Goal: Find specific page/section: Find specific page/section

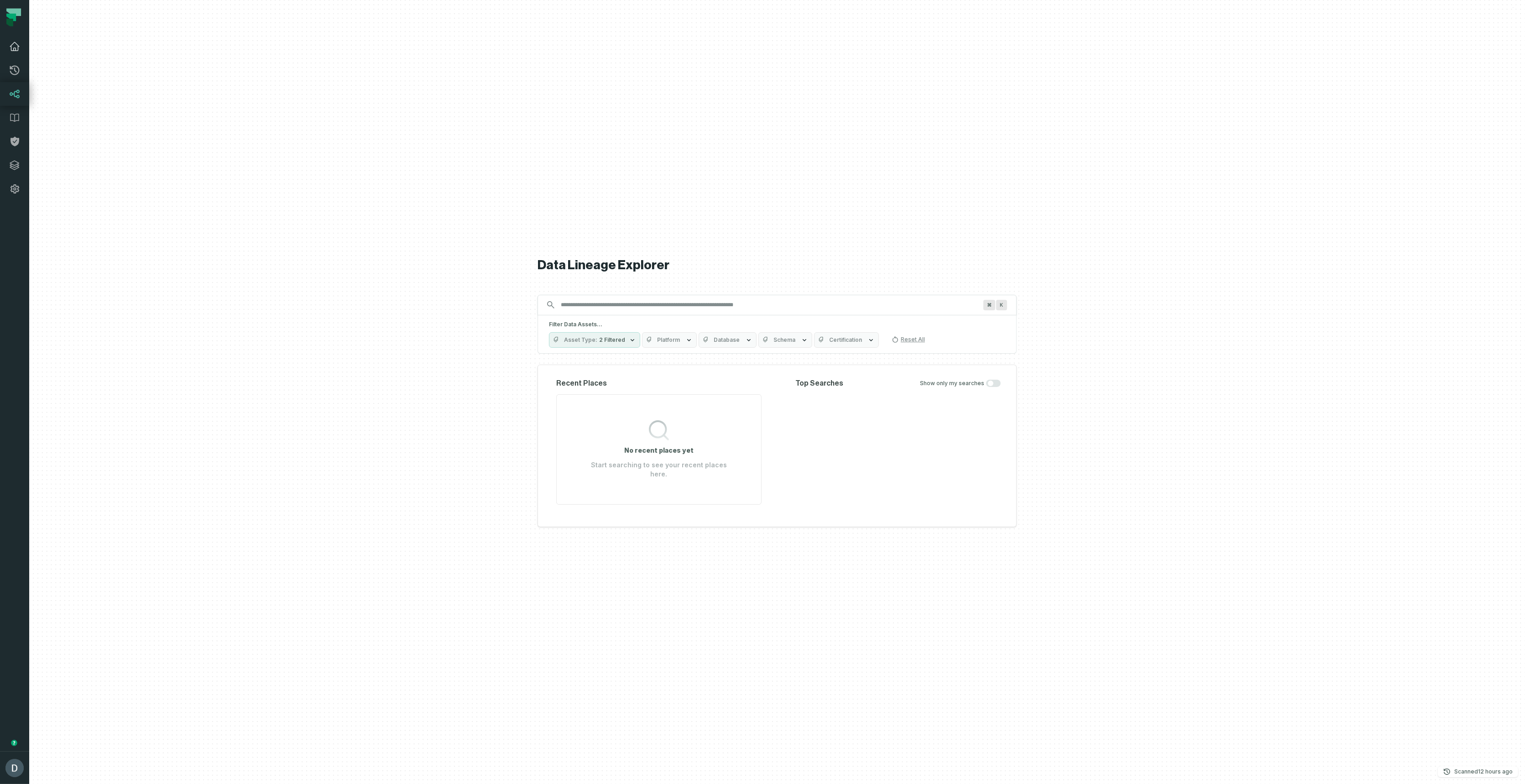
click at [12, 44] on icon at bounding box center [14, 46] width 11 height 11
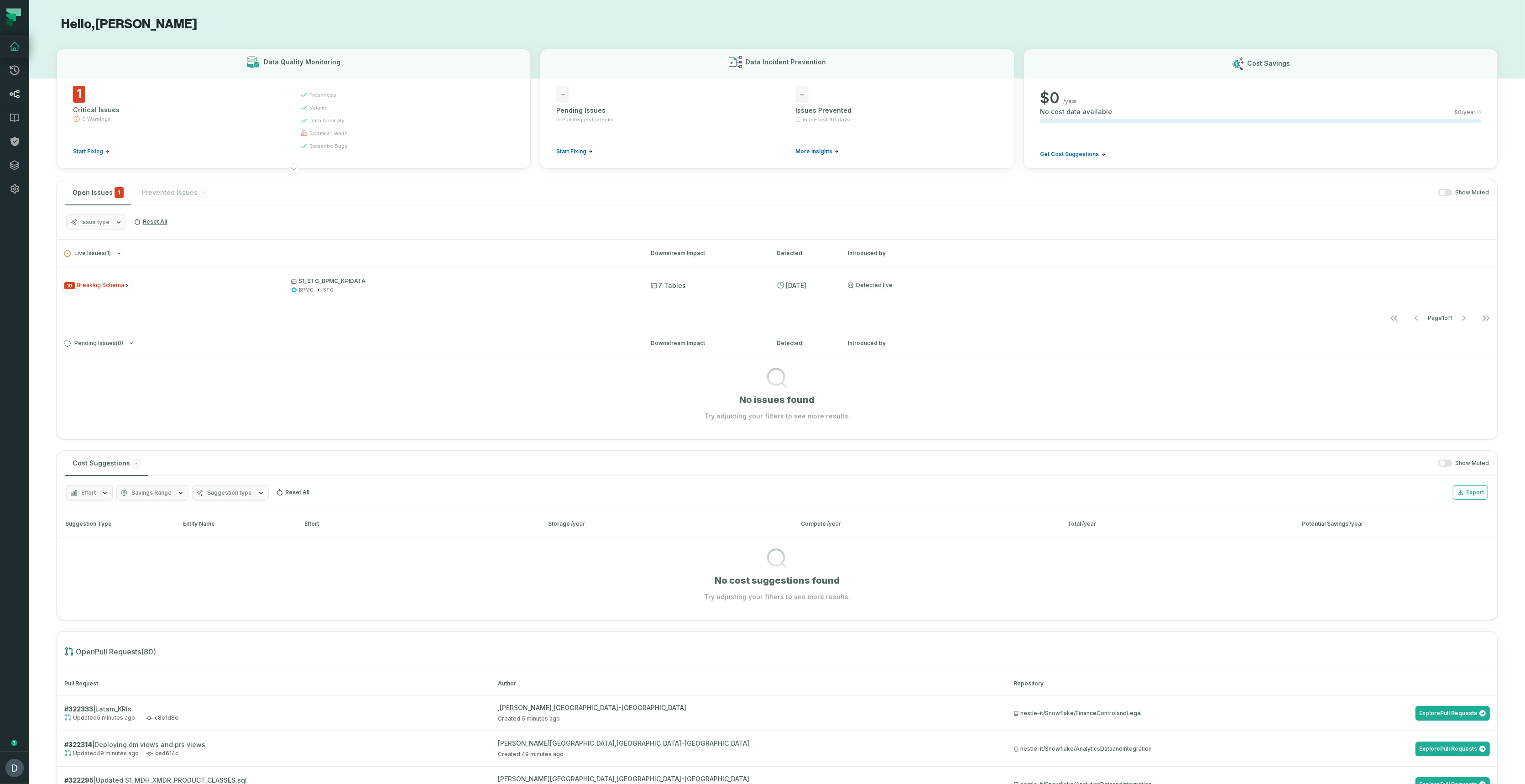
click at [7, 92] on link "Lineage" at bounding box center [14, 94] width 29 height 23
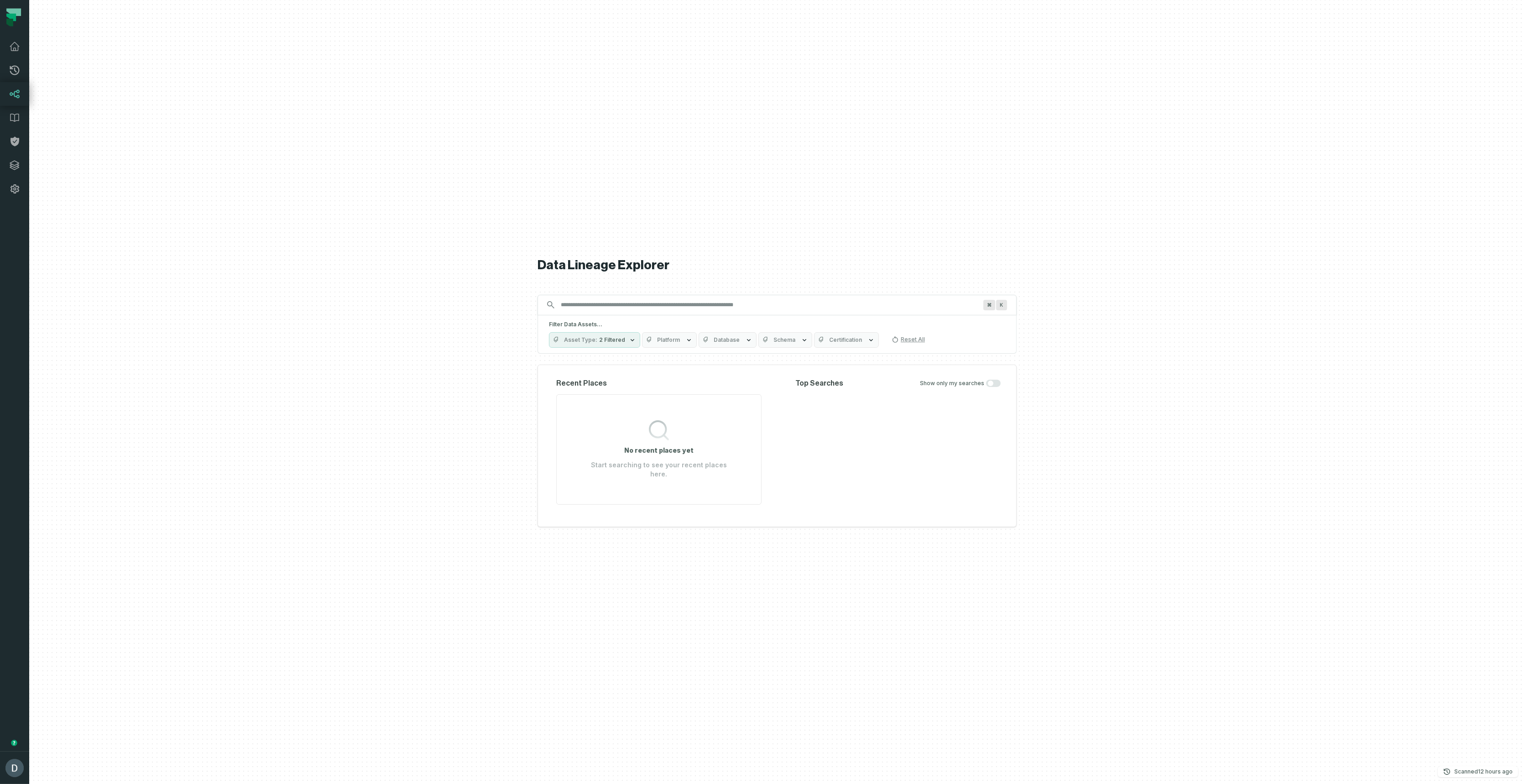
click at [1348, 703] on div at bounding box center [778, 392] width 1496 height 784
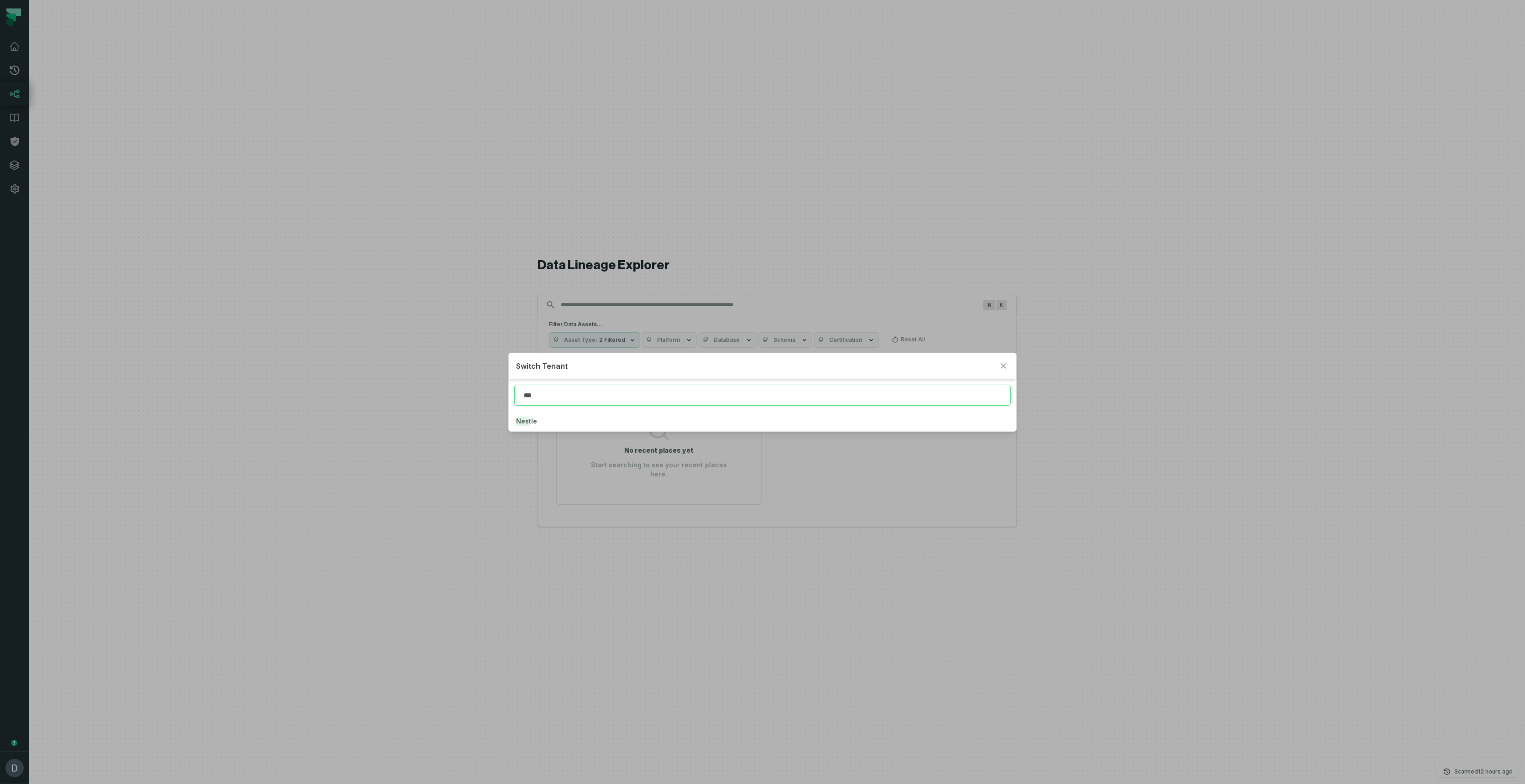
type input "***"
click button "Nes tle" at bounding box center [762, 421] width 508 height 20
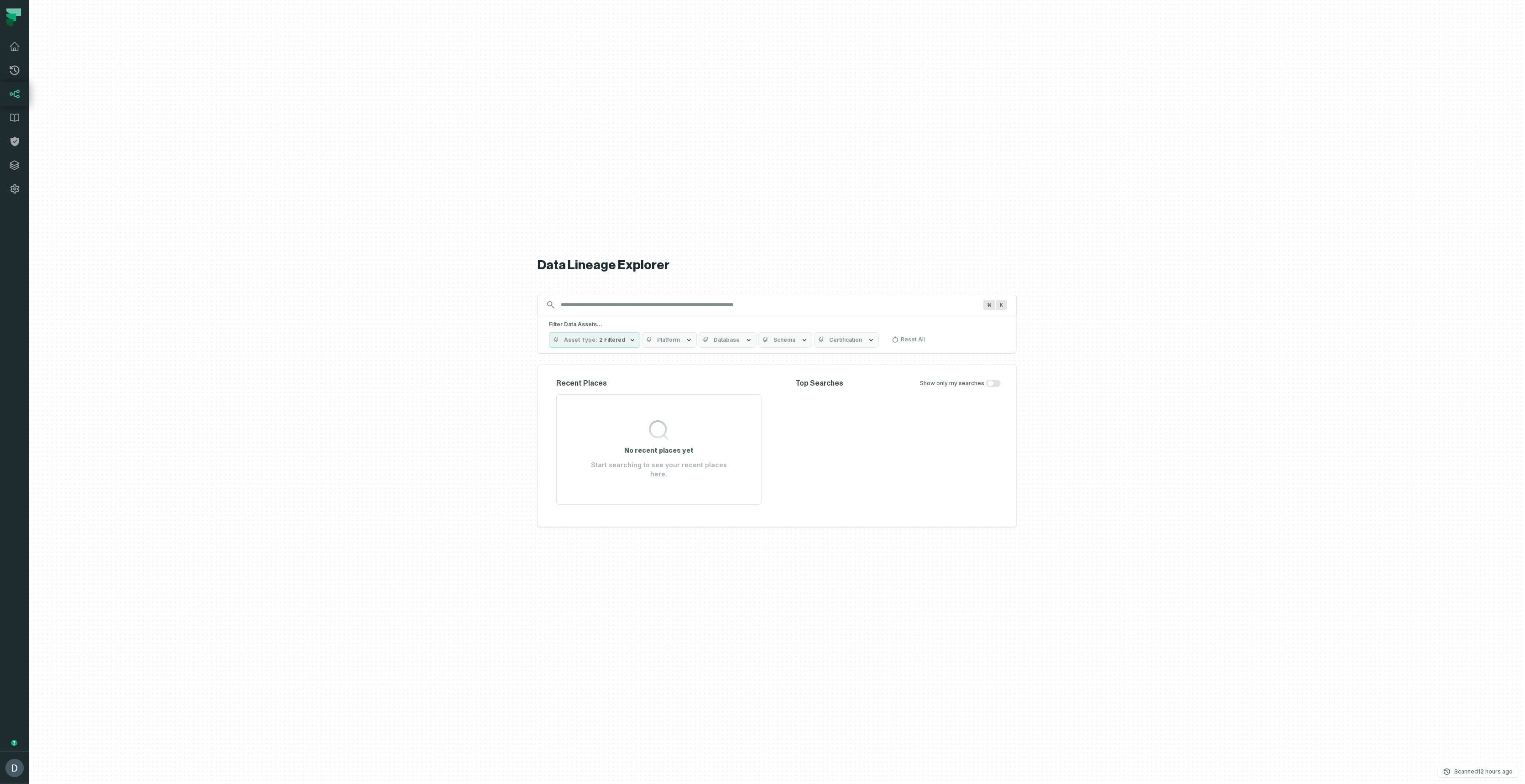
click at [590, 343] on span "Asset Type" at bounding box center [580, 340] width 33 height 7
click at [589, 343] on span "Asset Type" at bounding box center [580, 340] width 33 height 7
click at [734, 343] on span "Database" at bounding box center [726, 340] width 26 height 7
click at [731, 343] on span "Database" at bounding box center [726, 340] width 26 height 7
click at [758, 341] on button "Schema" at bounding box center [785, 340] width 54 height 16
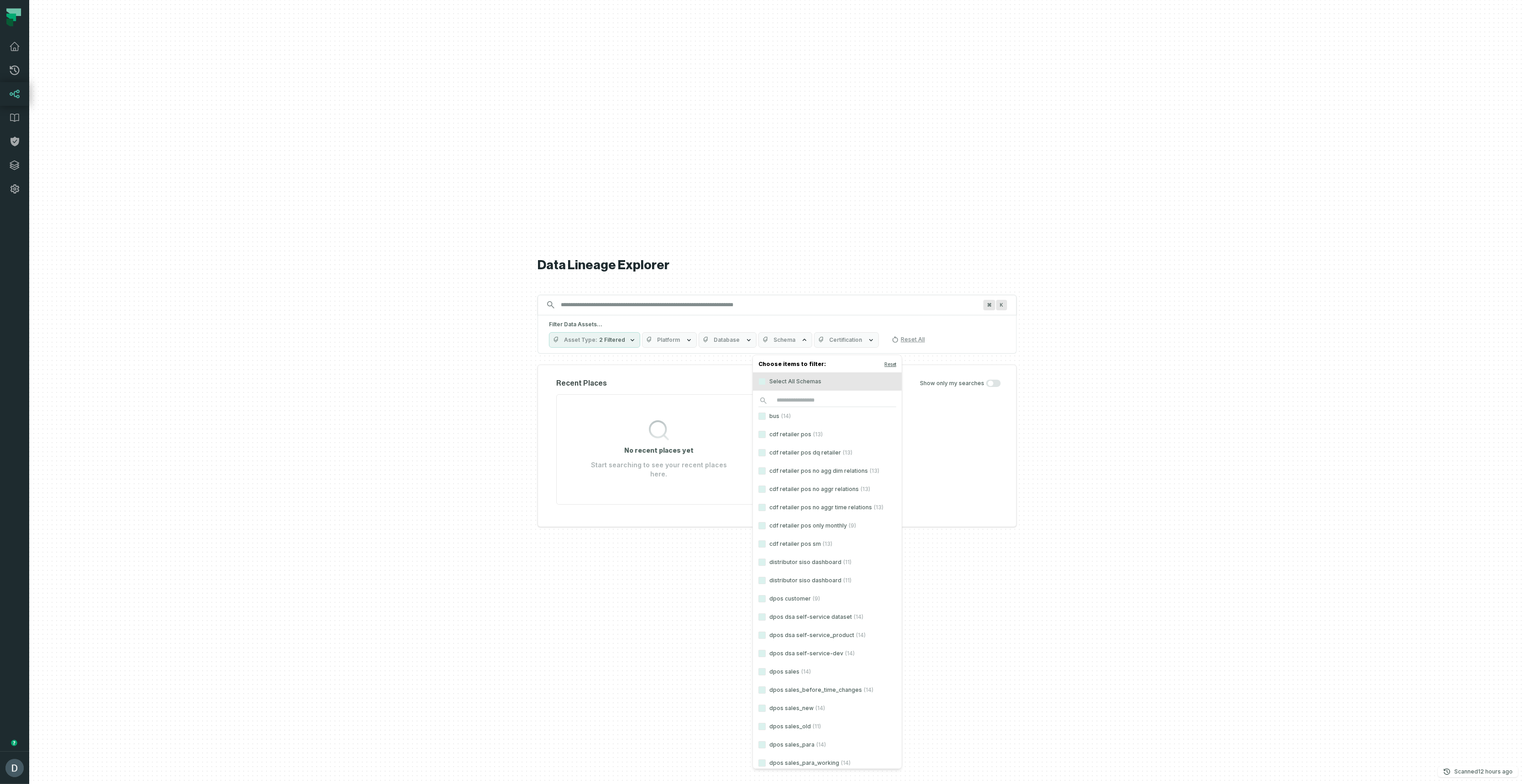
click at [585, 343] on span "Asset Type" at bounding box center [580, 340] width 33 height 7
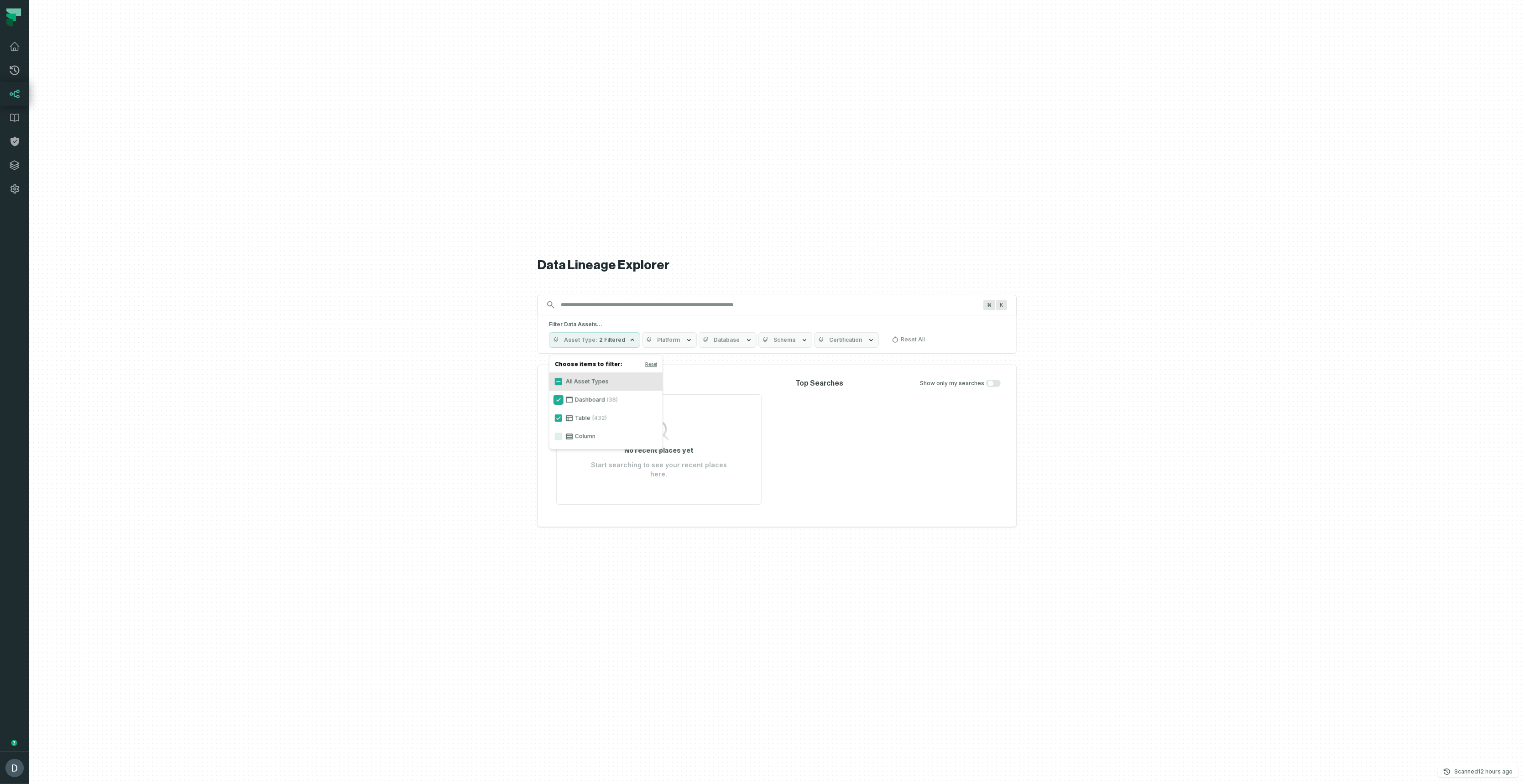
click at [557, 399] on button "Dashboard (38)" at bounding box center [559, 400] width 7 height 7
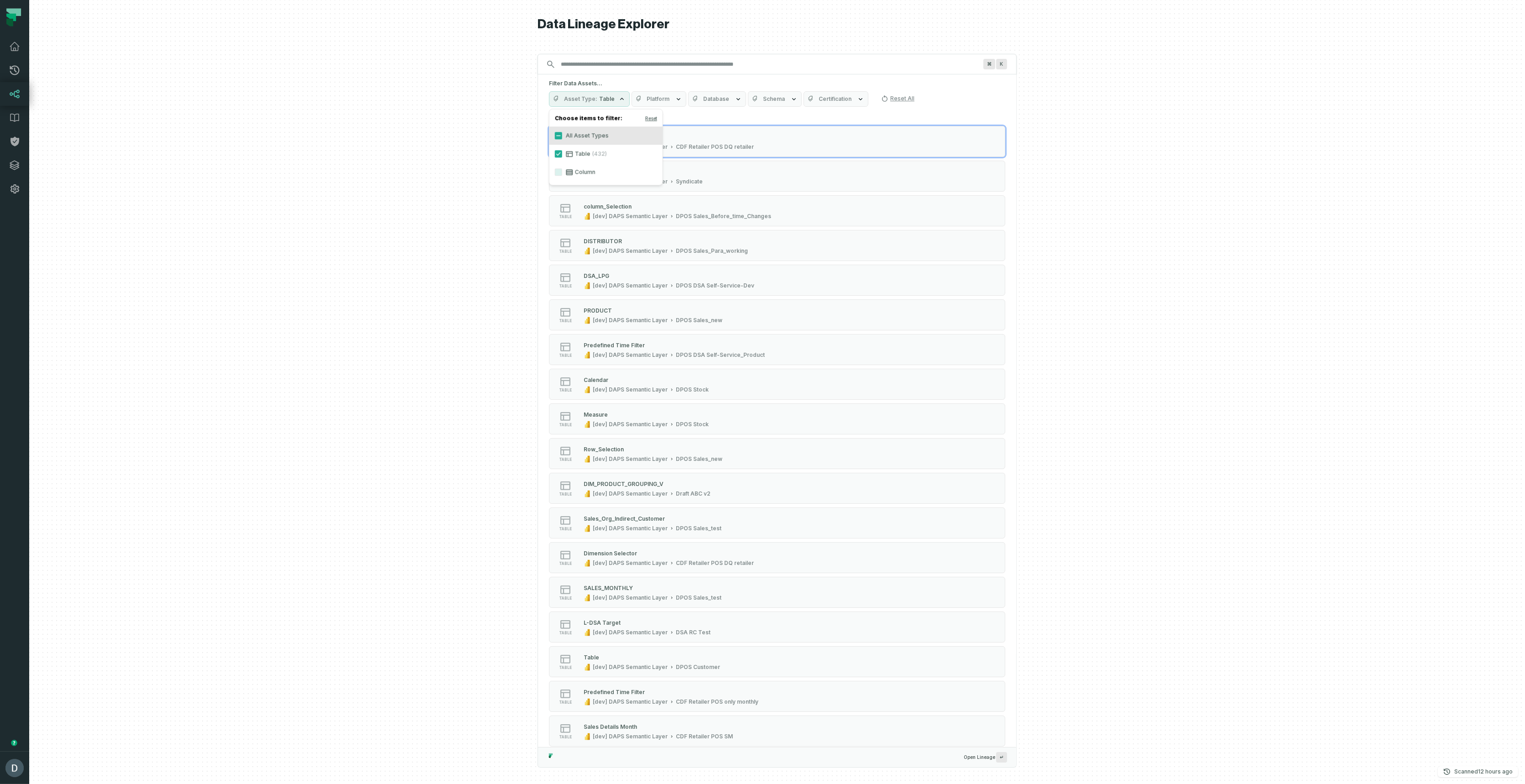
click at [666, 104] on button "Platform" at bounding box center [658, 99] width 55 height 16
click at [660, 170] on label "SNOWFLAKE (38)" at bounding box center [685, 172] width 113 height 18
click at [641, 170] on button "SNOWFLAKE (38)" at bounding box center [637, 172] width 7 height 7
drag, startPoint x: 414, startPoint y: 191, endPoint x: 429, endPoint y: 184, distance: 16.6
click at [414, 191] on div at bounding box center [778, 392] width 1496 height 784
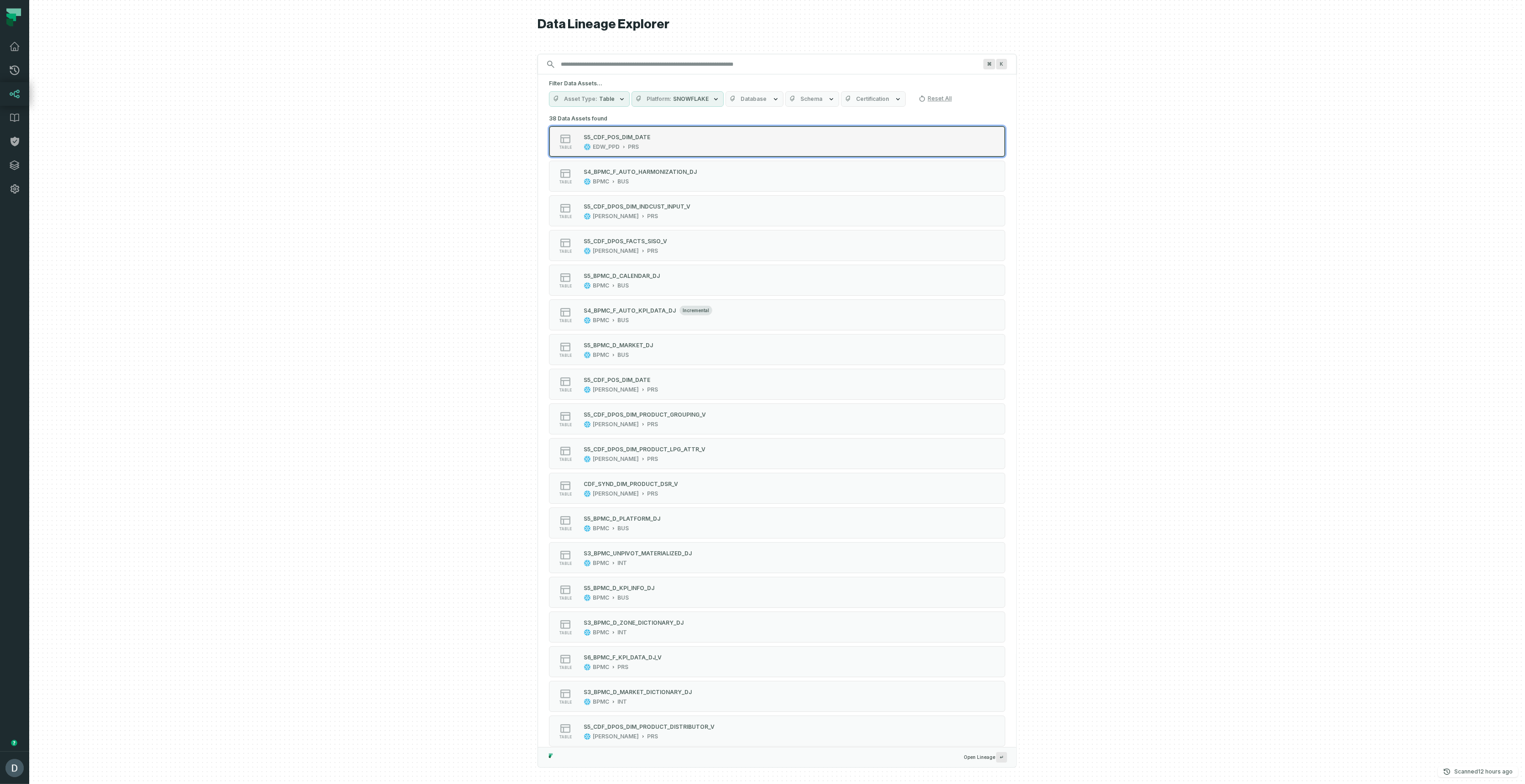
click at [624, 138] on div "S5_CDF_POS_DIM_DATE" at bounding box center [617, 136] width 67 height 7
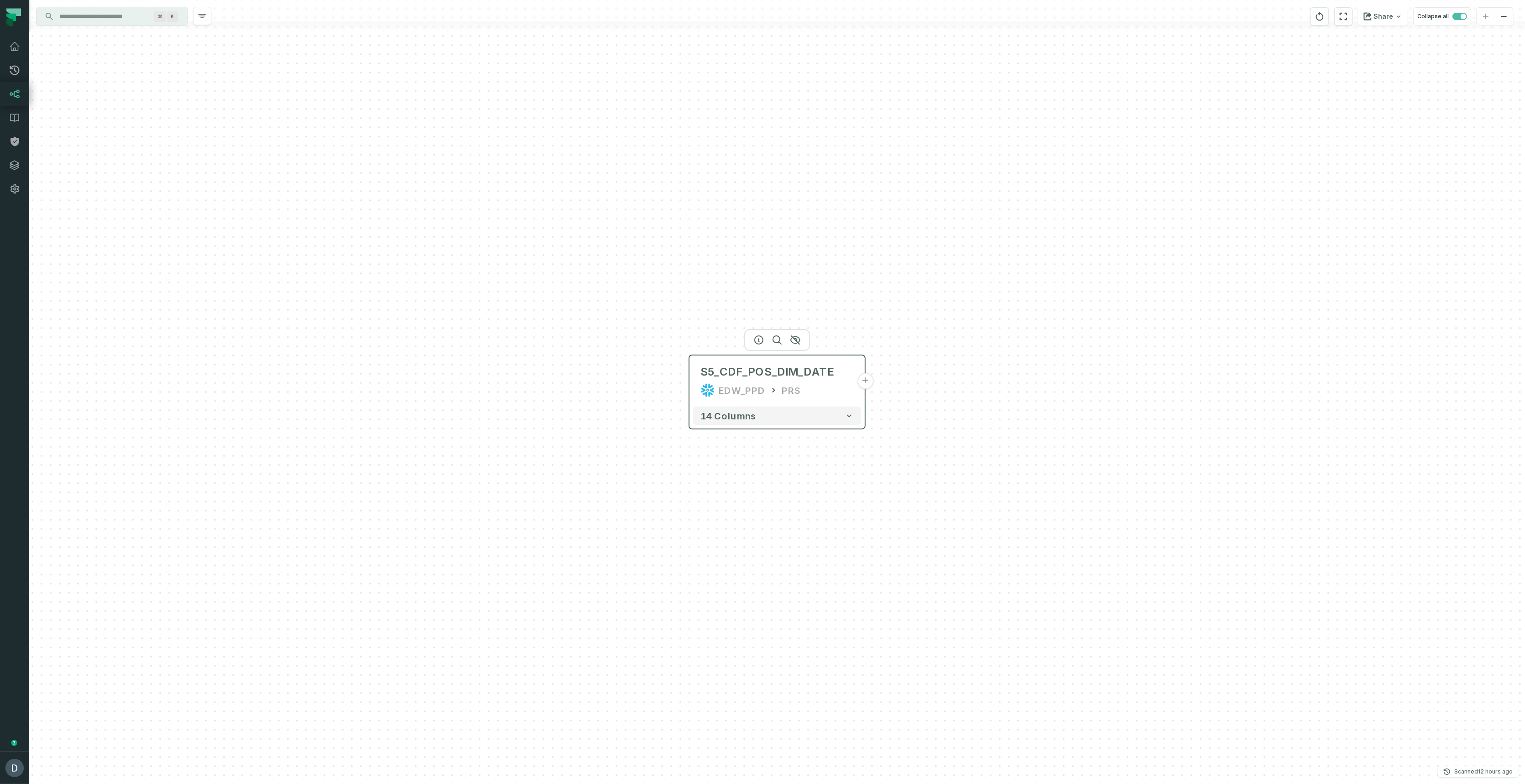
click at [870, 385] on button "+" at bounding box center [865, 381] width 16 height 16
click at [841, 430] on button "33 columns" at bounding box center [777, 426] width 168 height 18
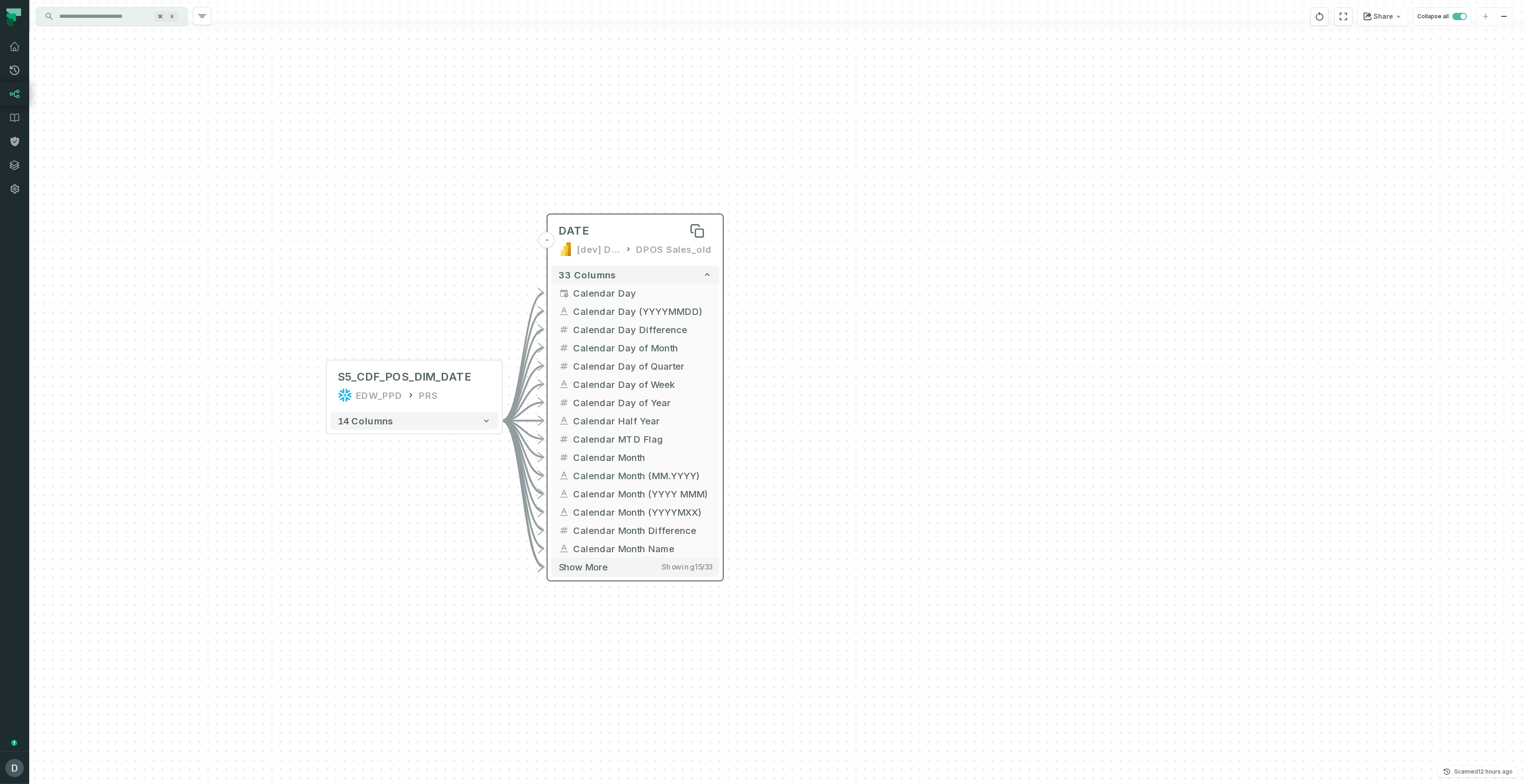
drag, startPoint x: 683, startPoint y: 307, endPoint x: 609, endPoint y: 224, distance: 111.2
click at [613, 174] on div "- DATE [dev] DAPS Semantic Layer DPOS Sales_old 33 columns - Calendar Day - Cal…" at bounding box center [778, 392] width 1496 height 784
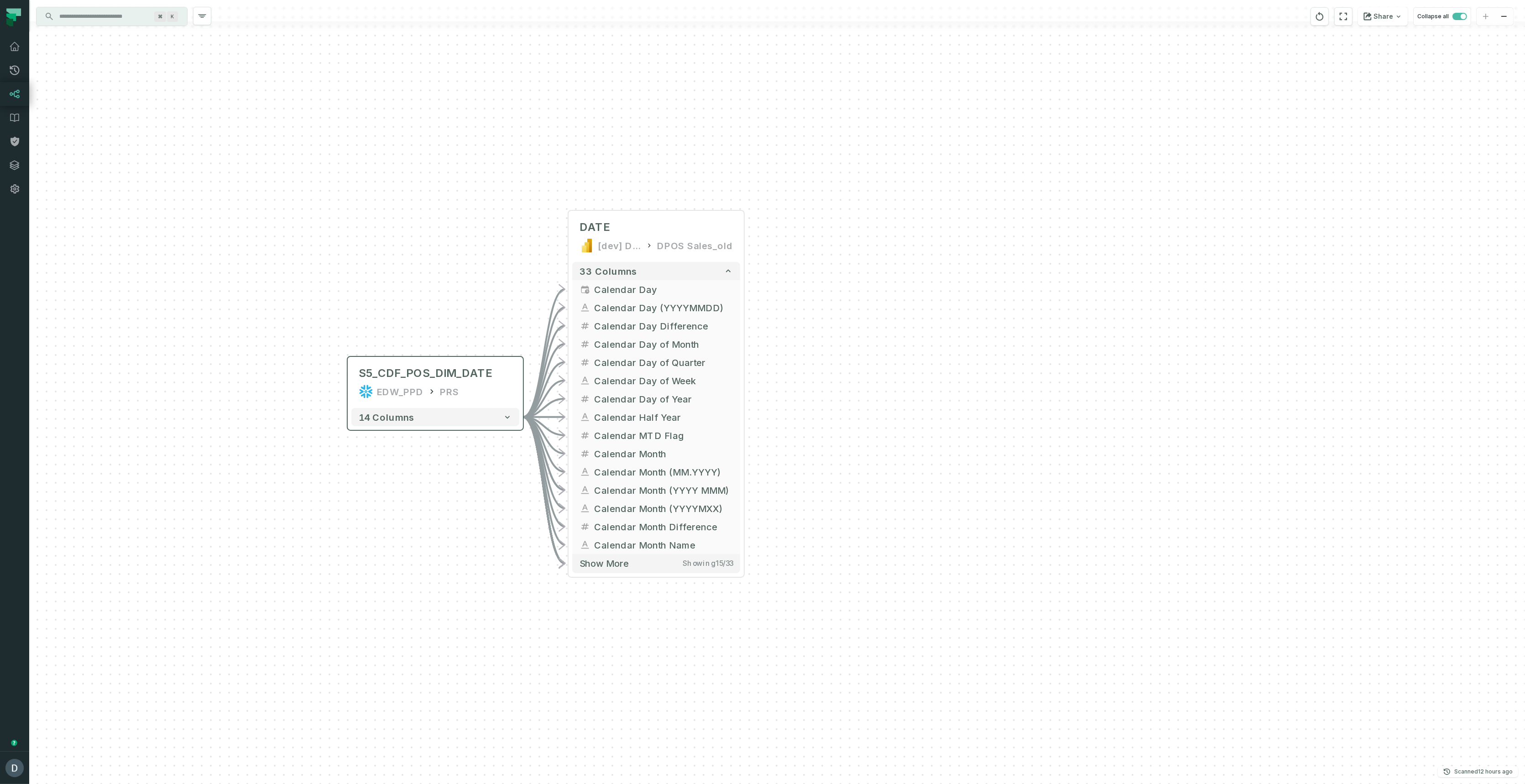
click at [435, 426] on div "14 columns" at bounding box center [435, 417] width 175 height 25
click at [511, 421] on icon "button" at bounding box center [507, 417] width 9 height 9
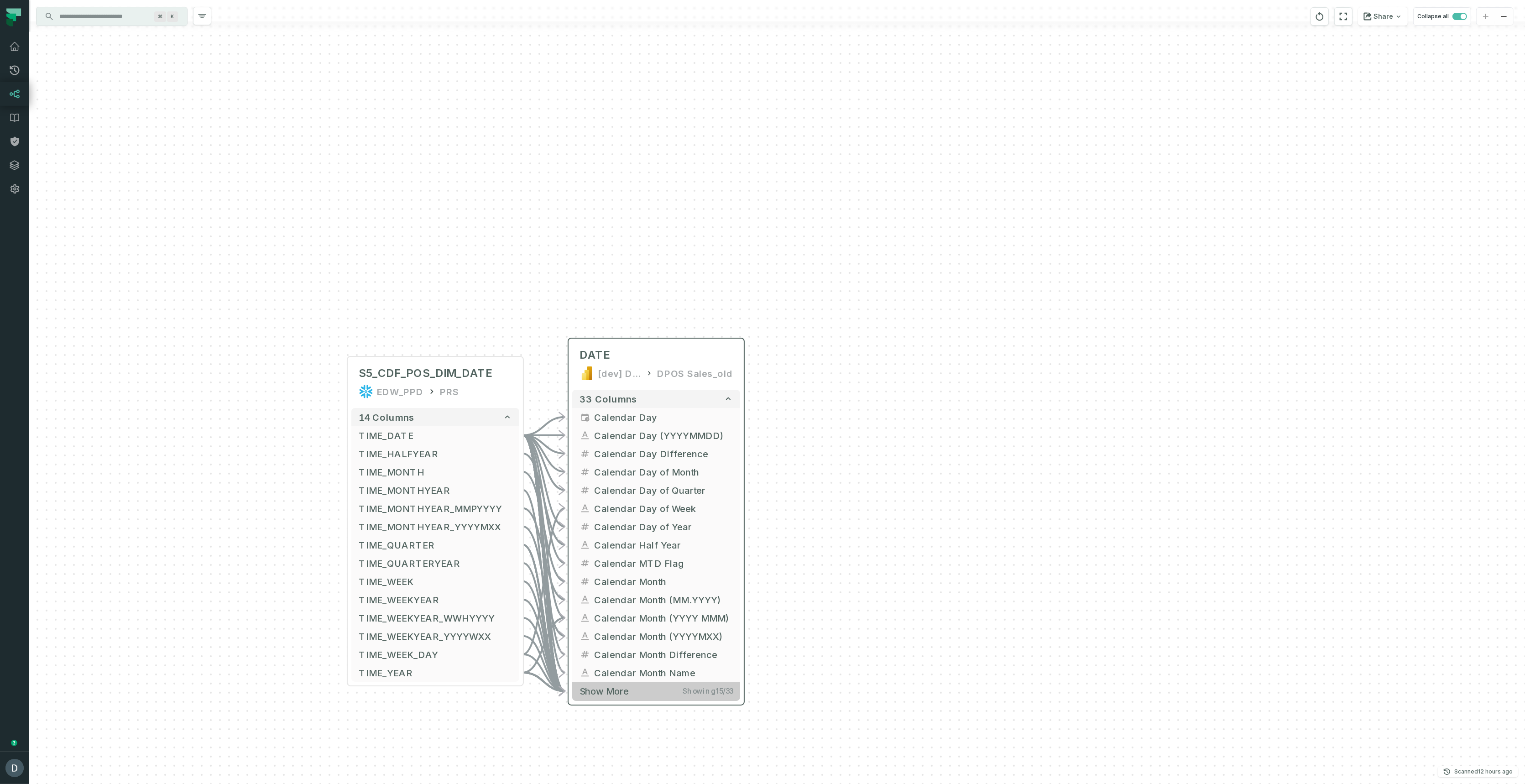
click at [696, 693] on span "Showing 15 / 33" at bounding box center [707, 691] width 50 height 9
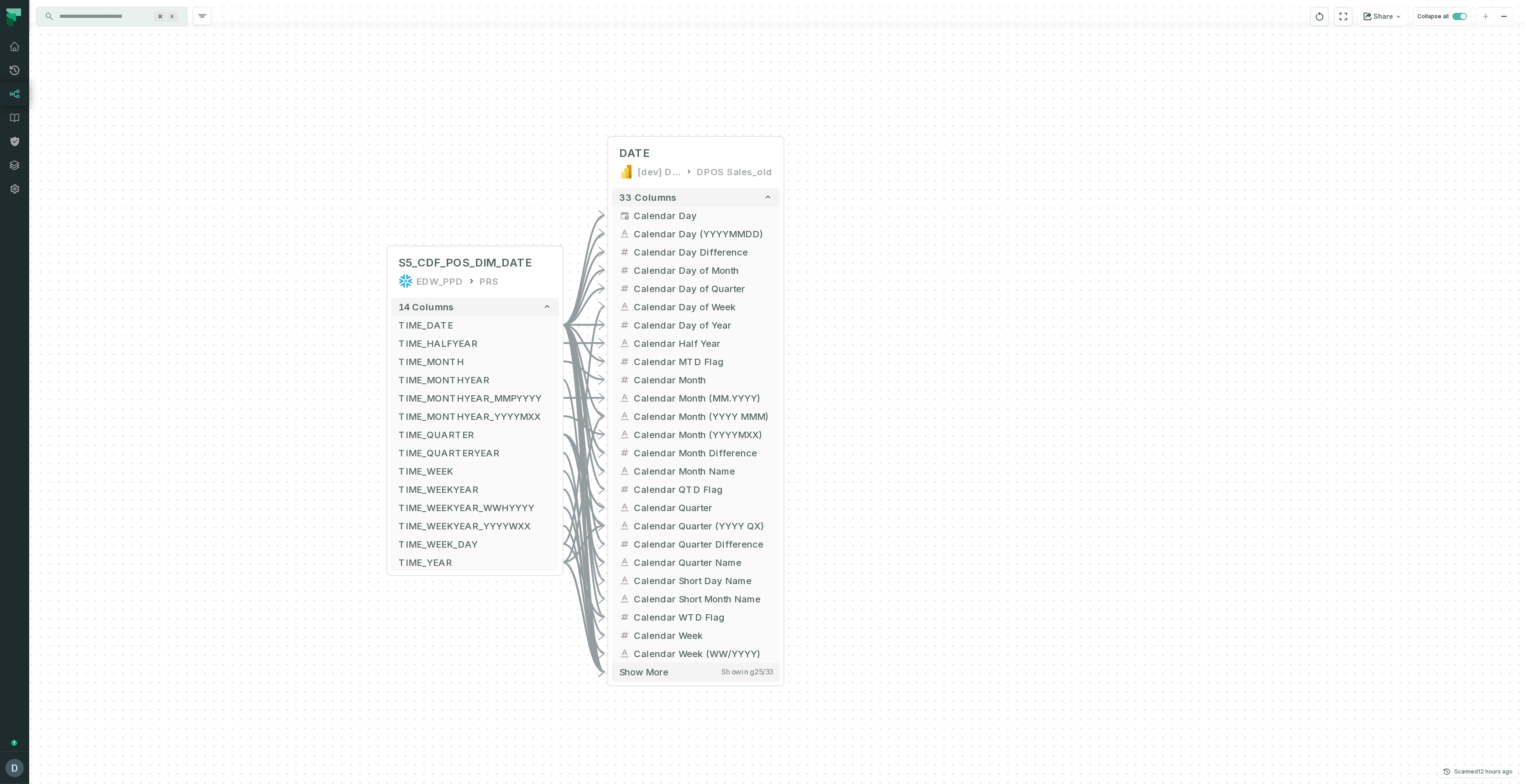
drag, startPoint x: 117, startPoint y: 130, endPoint x: 155, endPoint y: -75, distance: 208.5
click at [155, 0] on html "Pull Requests Dashboard Lineage Data Catalog Policies Integrations Settings [PE…" at bounding box center [762, 392] width 1525 height 784
click at [637, 670] on span "Show more" at bounding box center [645, 672] width 49 height 11
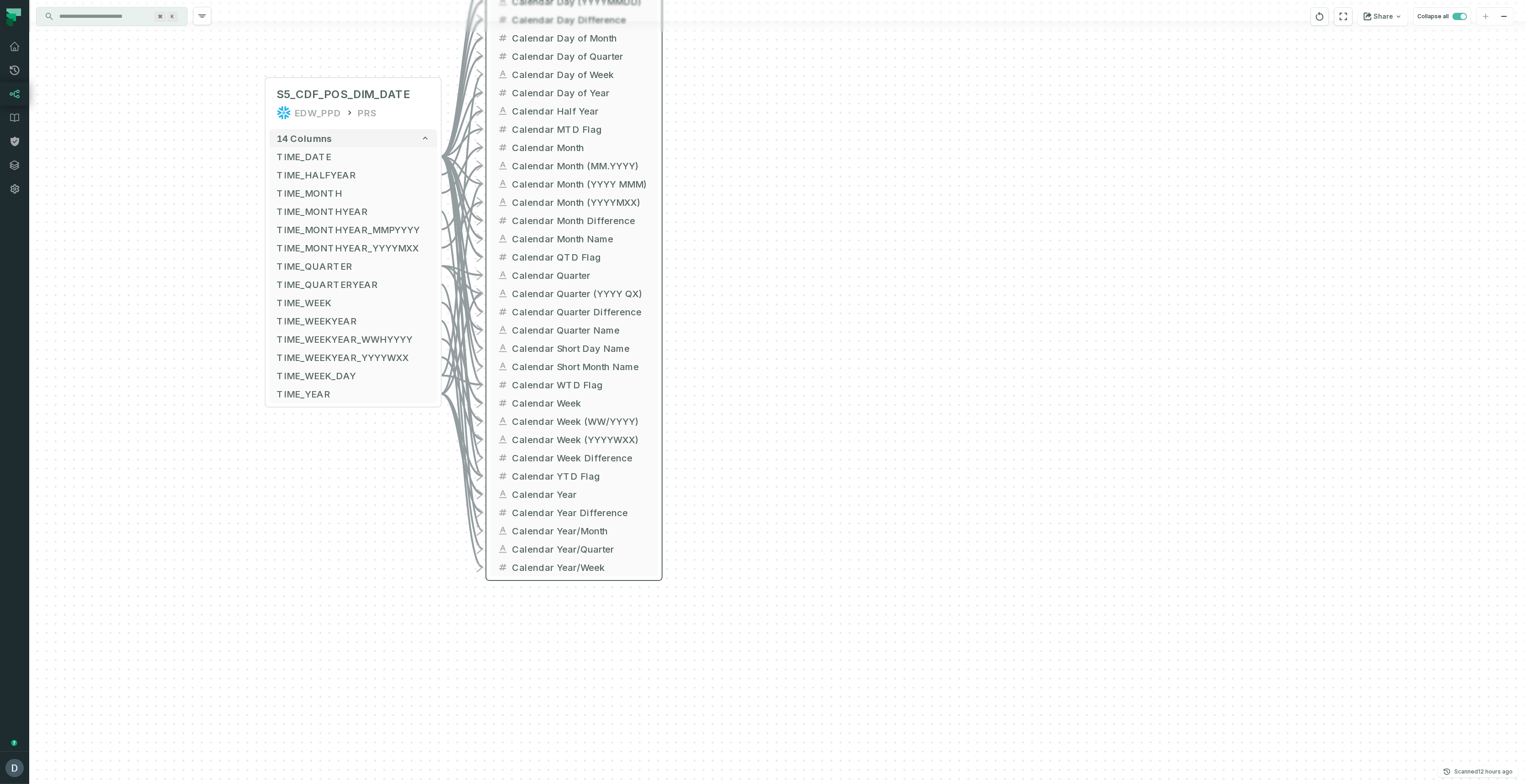
drag, startPoint x: 527, startPoint y: 711, endPoint x: 409, endPoint y: 440, distance: 295.6
click at [408, 441] on div "- DATE [dev] DAPS Semantic Layer DPOS Sales_old 33 columns - Calendar Day - Cal…" at bounding box center [778, 392] width 1496 height 784
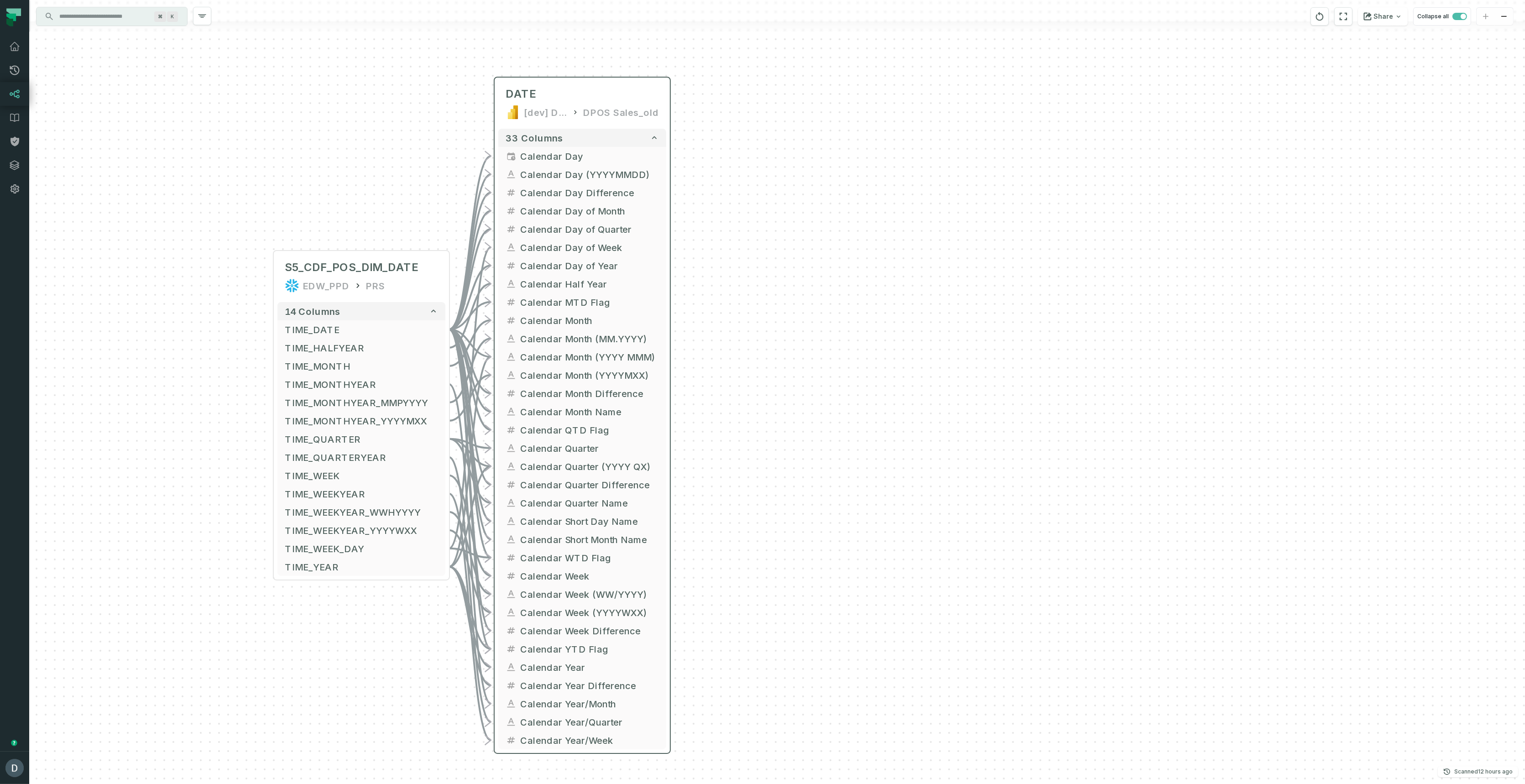
drag, startPoint x: 796, startPoint y: 241, endPoint x: 807, endPoint y: 727, distance: 486.1
click at [808, 730] on div "- DATE [dev] DAPS Semantic Layer DPOS Sales_old 33 columns - Calendar Day - Cal…" at bounding box center [778, 392] width 1496 height 784
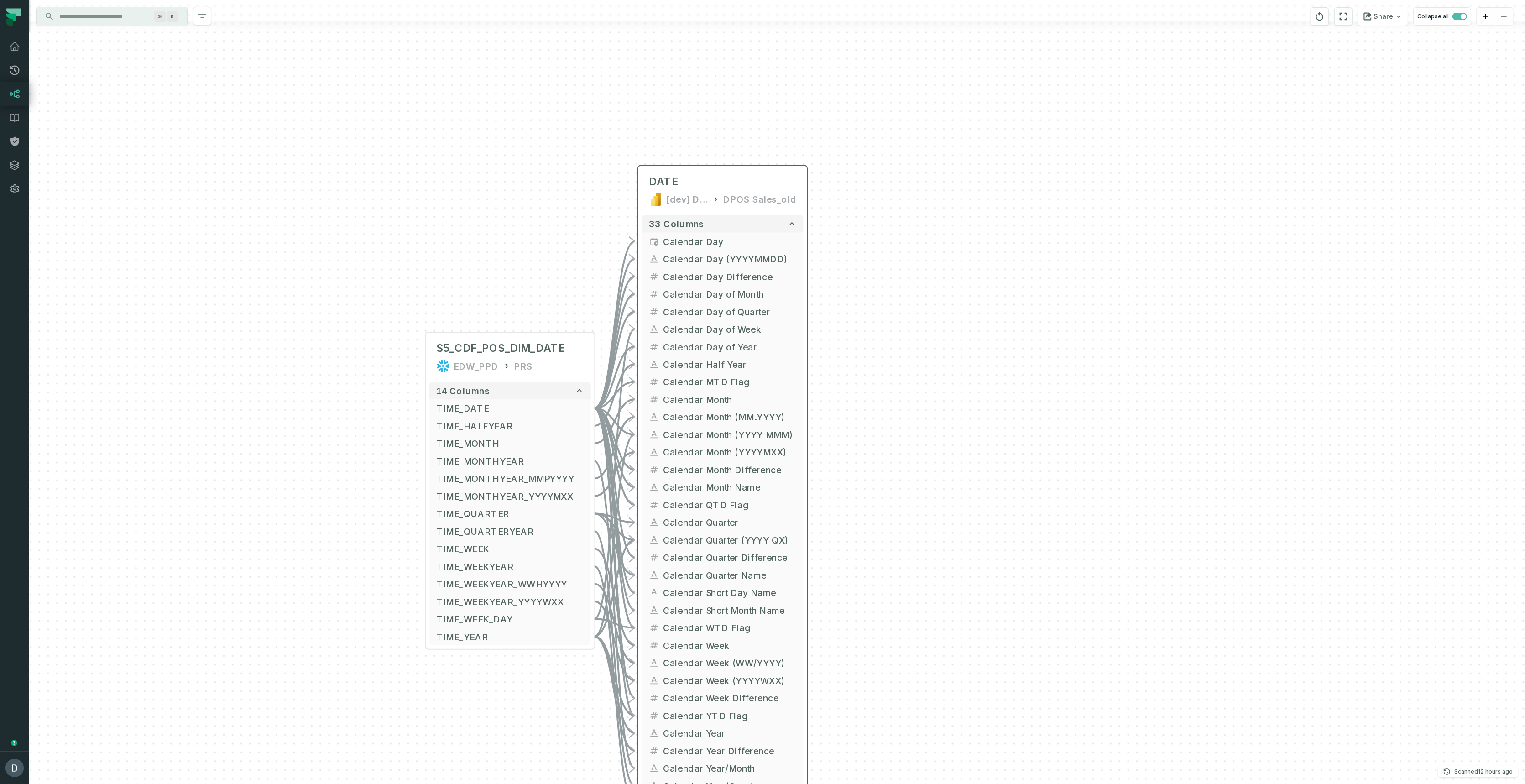
drag, startPoint x: 170, startPoint y: 533, endPoint x: 312, endPoint y: 333, distance: 245.3
click at [312, 333] on div "- DATE [dev] DAPS Semantic Layer DPOS Sales_old 33 columns - Calendar Day - Cal…" at bounding box center [778, 392] width 1496 height 784
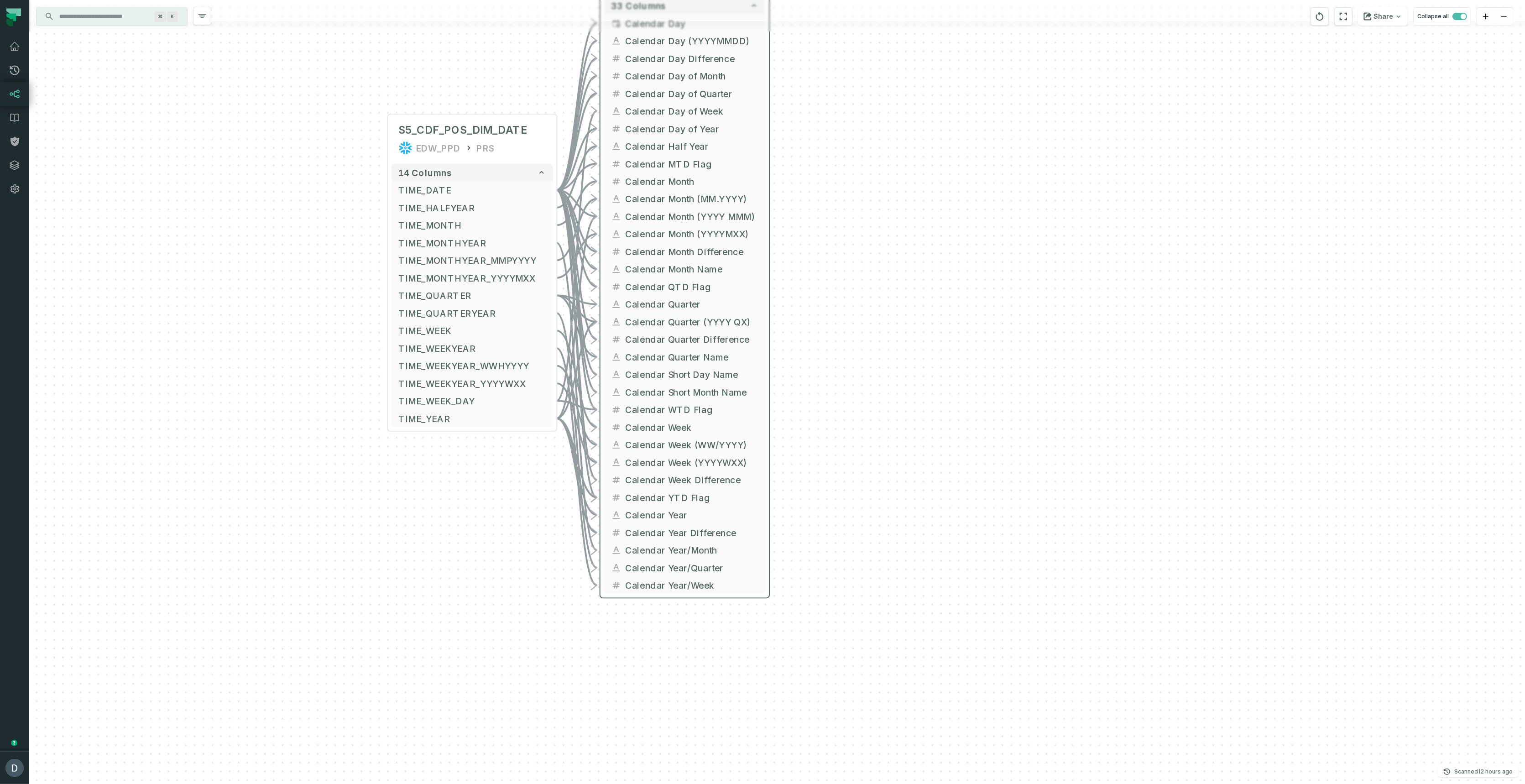
drag, startPoint x: 473, startPoint y: 732, endPoint x: 425, endPoint y: 533, distance: 204.7
click at [428, 513] on div "- DATE [dev] DAPS Semantic Layer DPOS Sales_old 33 columns - Calendar Day - Cal…" at bounding box center [778, 392] width 1496 height 784
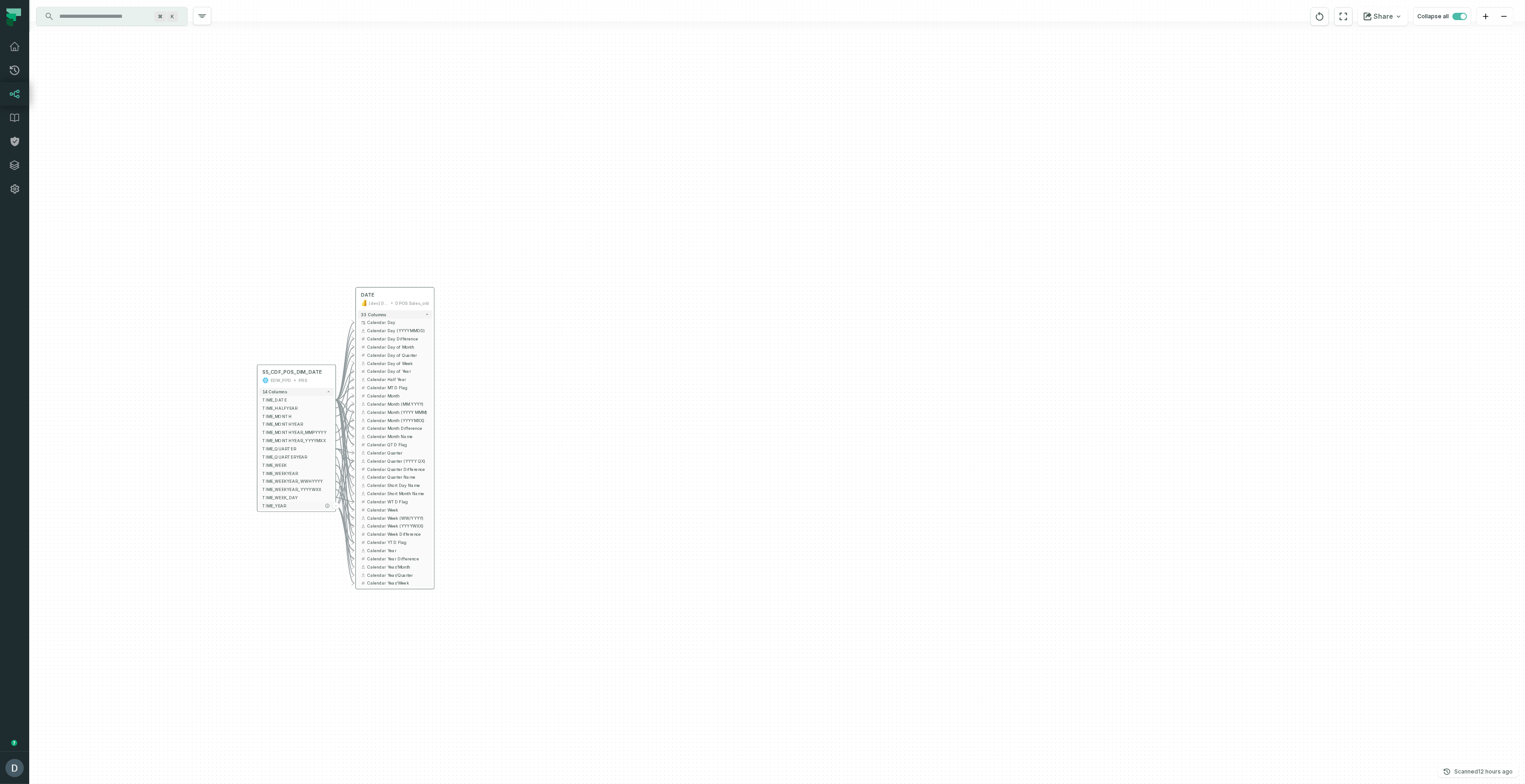
drag, startPoint x: 452, startPoint y: 571, endPoint x: 340, endPoint y: 544, distance: 115.2
click at [334, 623] on div "- DATE [dev] DAPS Semantic Layer DPOS Sales_old 33 columns - Calendar Day - Cal…" at bounding box center [778, 392] width 1496 height 784
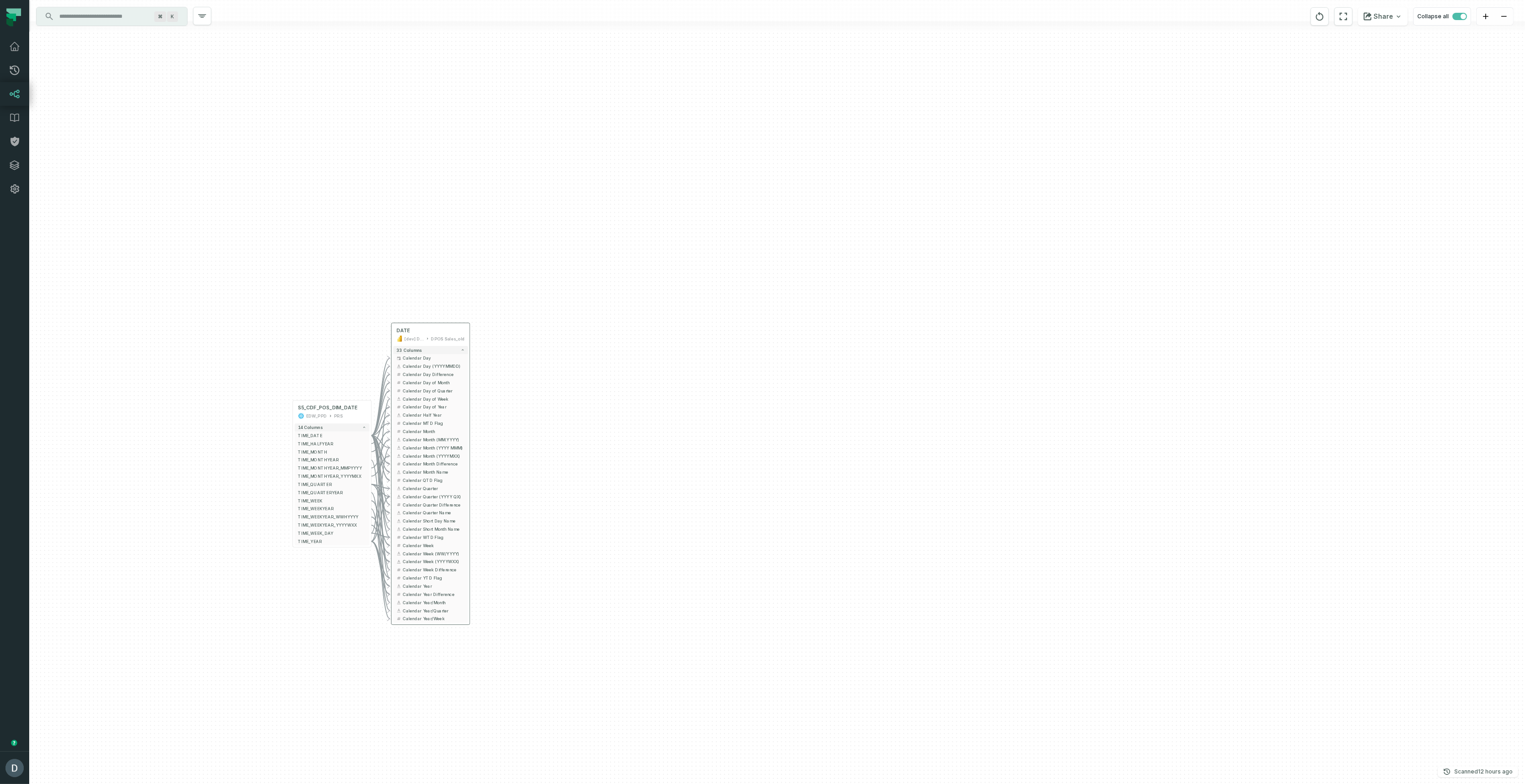
click at [108, 16] on input "Discovery Provider cmdk menu" at bounding box center [103, 16] width 99 height 14
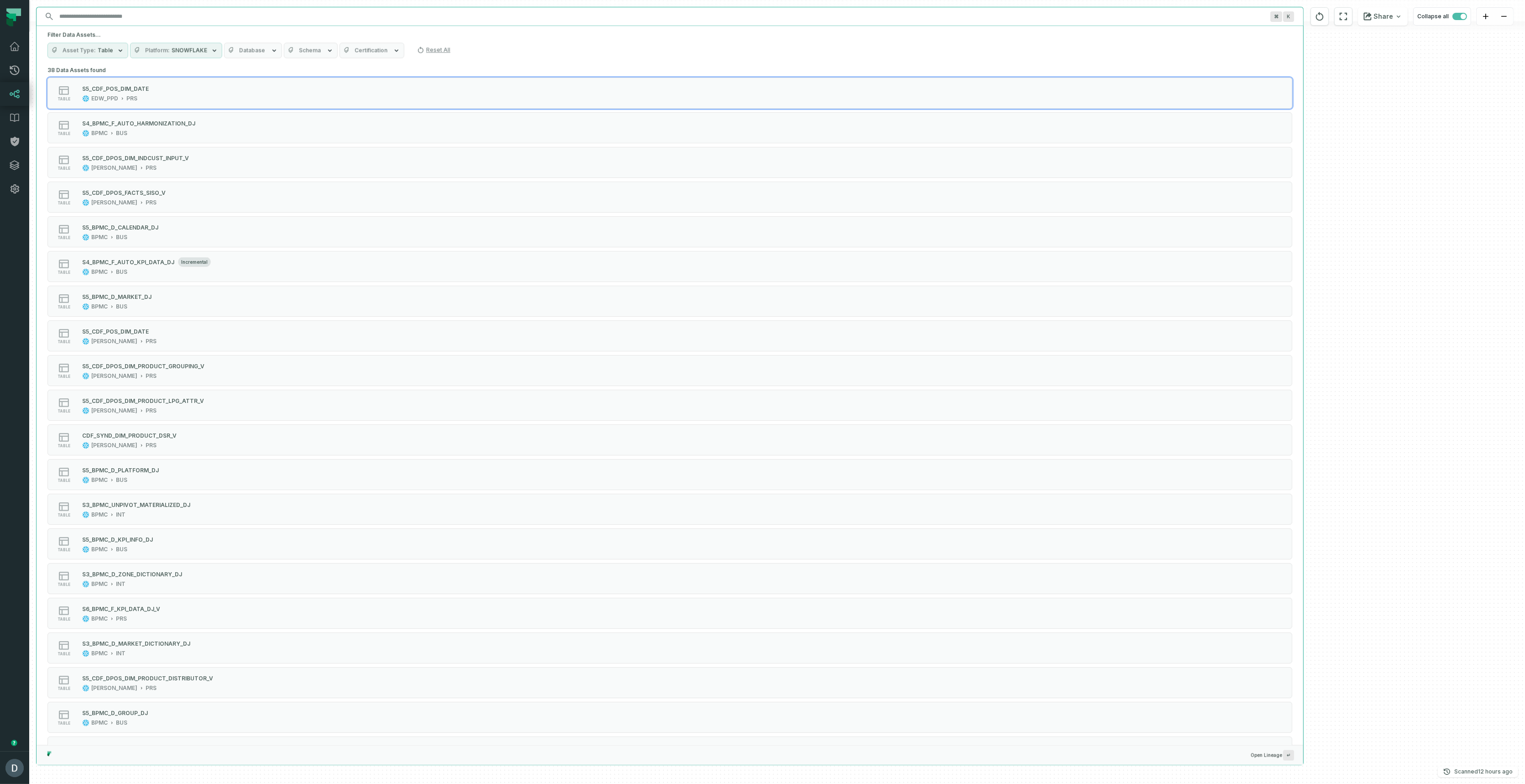
paste input "*******"
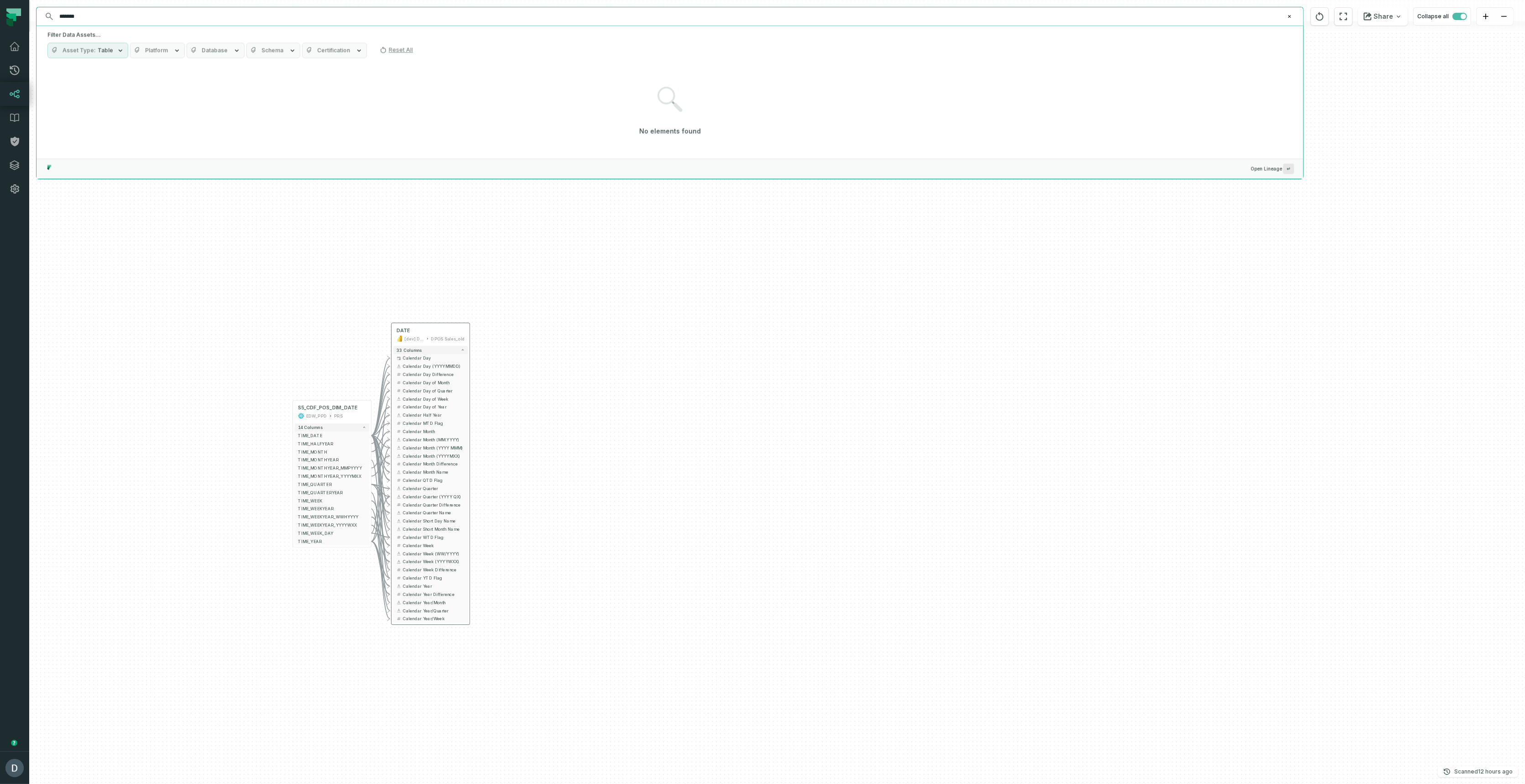
type input "*******"
click at [111, 52] on button "Asset Type Table" at bounding box center [88, 51] width 81 height 16
click at [230, 91] on div "No elements found" at bounding box center [670, 111] width 1245 height 90
click at [206, 56] on button "Database" at bounding box center [215, 51] width 58 height 16
click at [209, 51] on span "Database" at bounding box center [214, 51] width 26 height 7
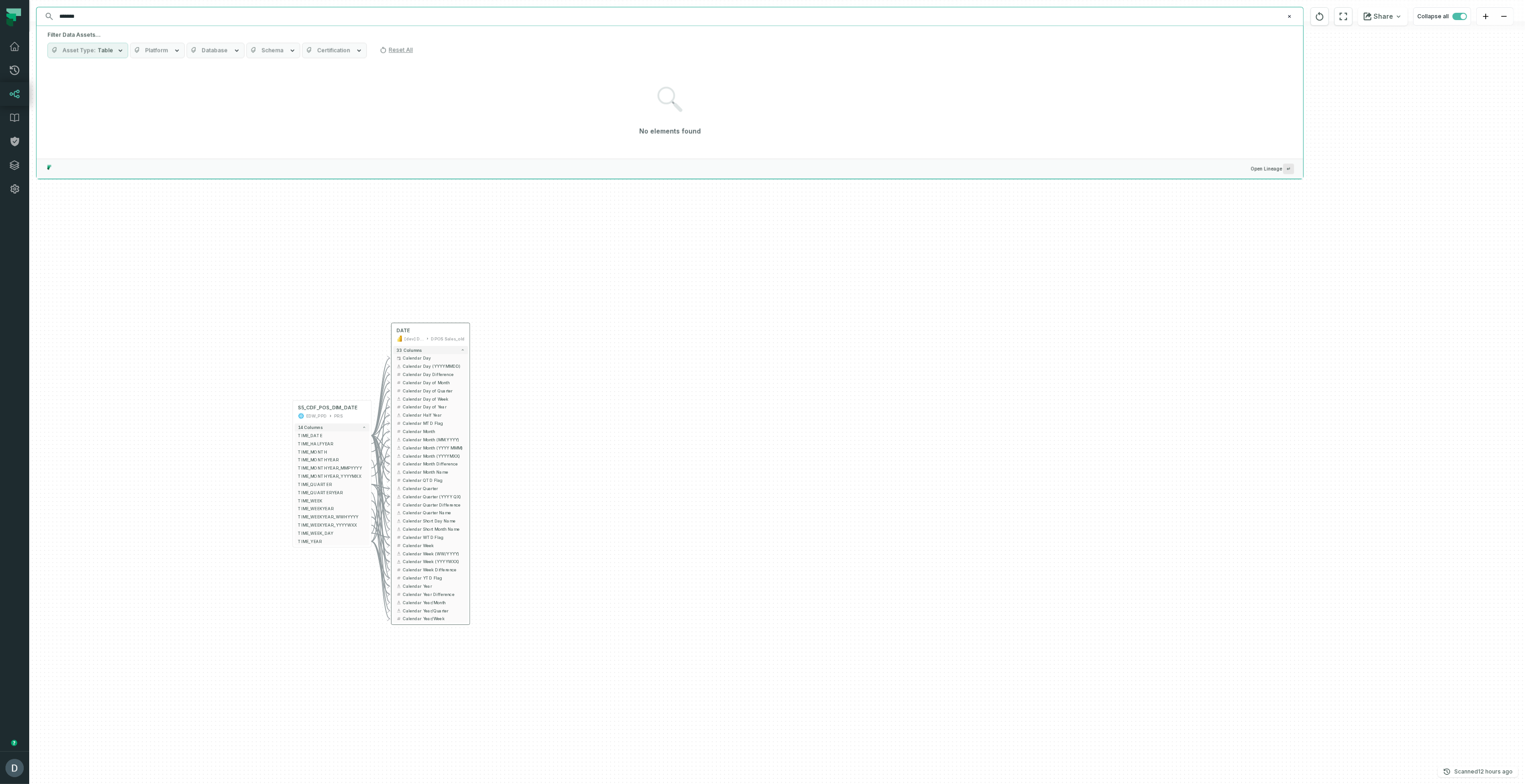
click at [165, 51] on button "Platform" at bounding box center [157, 51] width 55 height 16
click at [120, 50] on icon "button" at bounding box center [120, 51] width 7 height 7
click at [120, 50] on icon "button" at bounding box center [120, 51] width 7 height 7
click at [254, 49] on button "Schema" at bounding box center [274, 51] width 54 height 16
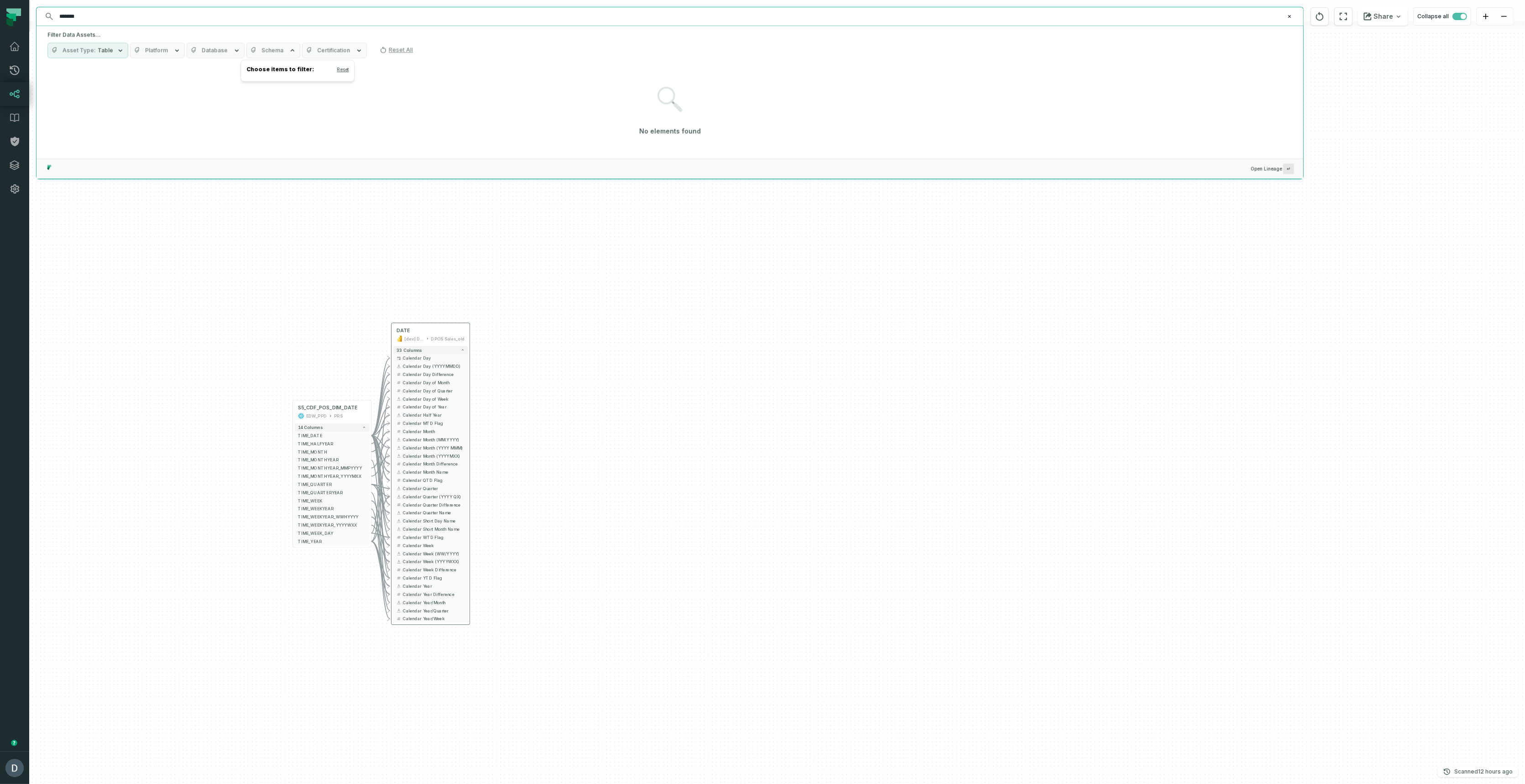
click at [254, 49] on button "Schema" at bounding box center [274, 51] width 54 height 16
click at [152, 52] on span "Platform" at bounding box center [156, 51] width 23 height 7
click at [168, 14] on input "*******" at bounding box center [669, 16] width 1230 height 14
click at [150, 320] on div "- DATE [dev] DAPS Semantic Layer DPOS Sales_old 33 columns - Calendar Day - Cal…" at bounding box center [778, 392] width 1496 height 784
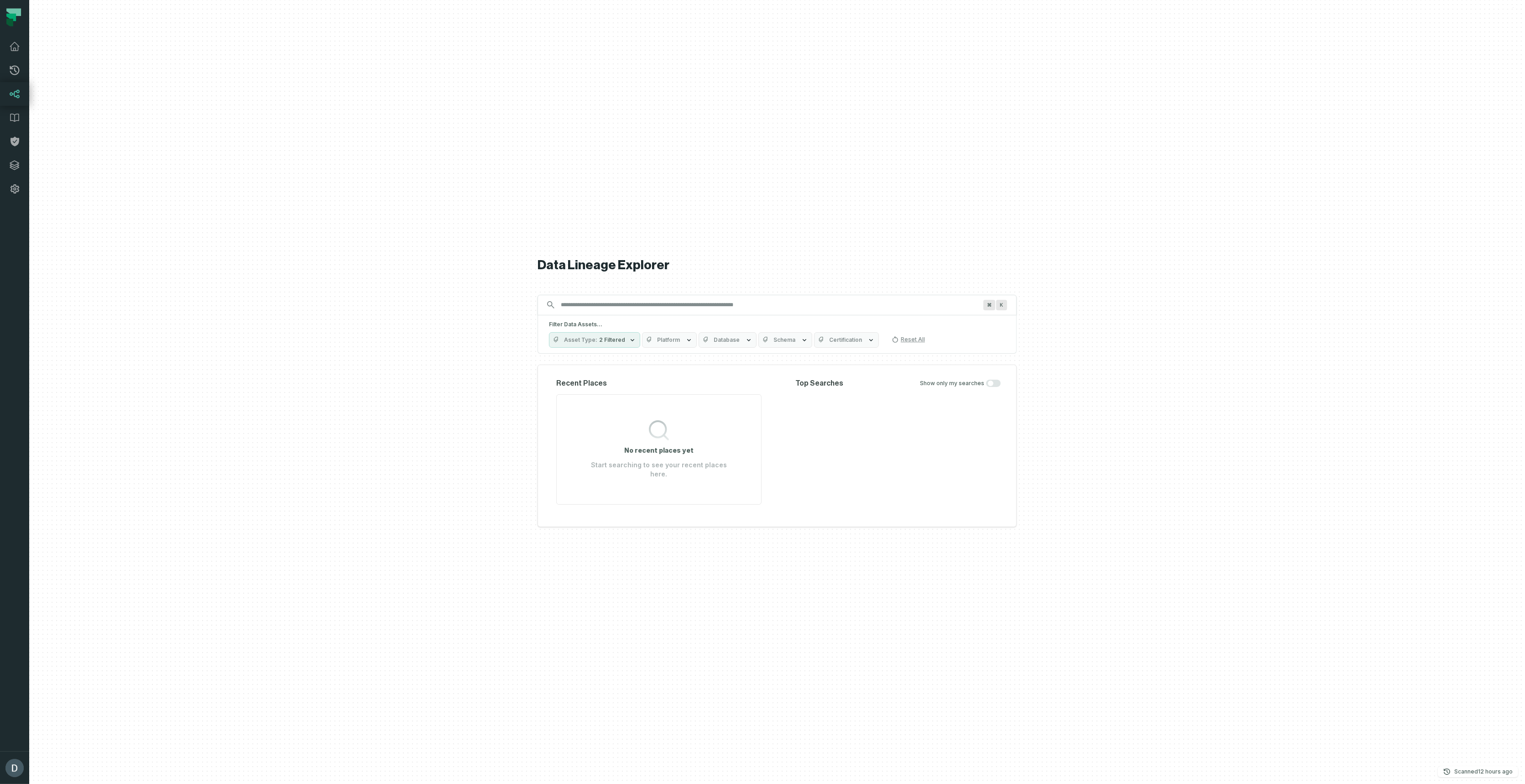
click at [103, 70] on div at bounding box center [778, 392] width 1496 height 784
click at [734, 301] on div "⌘ K" at bounding box center [777, 305] width 479 height 20
click at [716, 315] on div "⌘ K" at bounding box center [777, 305] width 479 height 20
click at [716, 310] on input "Discovery Provider cmdk menu" at bounding box center [769, 305] width 427 height 14
click at [599, 343] on span "2 Filtered" at bounding box center [612, 340] width 26 height 7
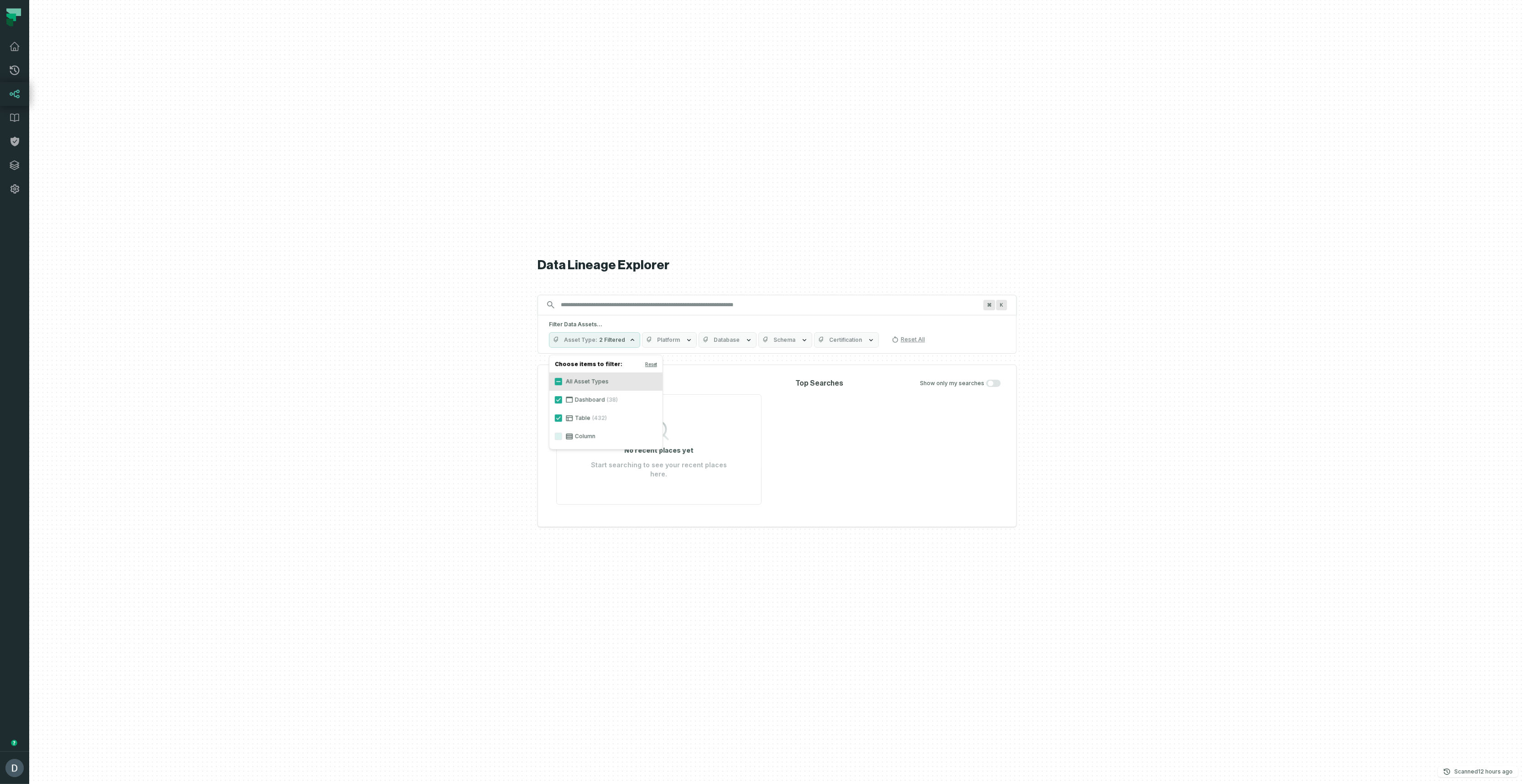
click at [599, 343] on span "2 Filtered" at bounding box center [612, 340] width 26 height 7
click at [625, 307] on input "Discovery Provider cmdk menu" at bounding box center [769, 305] width 427 height 14
paste input "*******"
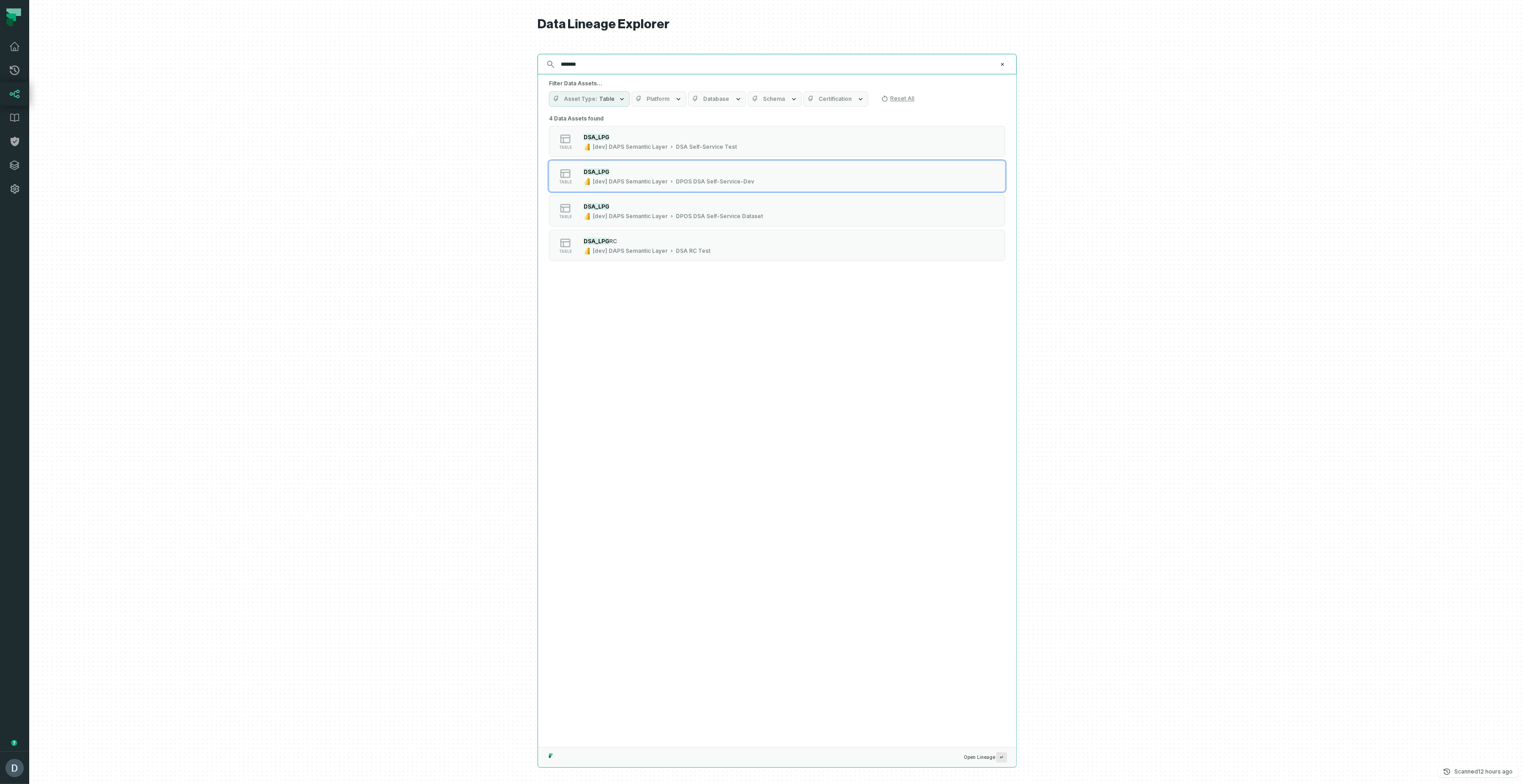
type input "*******"
click at [609, 103] on button "Asset Type Table" at bounding box center [589, 99] width 81 height 16
click at [609, 102] on span "Table" at bounding box center [607, 99] width 16 height 7
click at [642, 96] on button "Platform" at bounding box center [658, 99] width 55 height 16
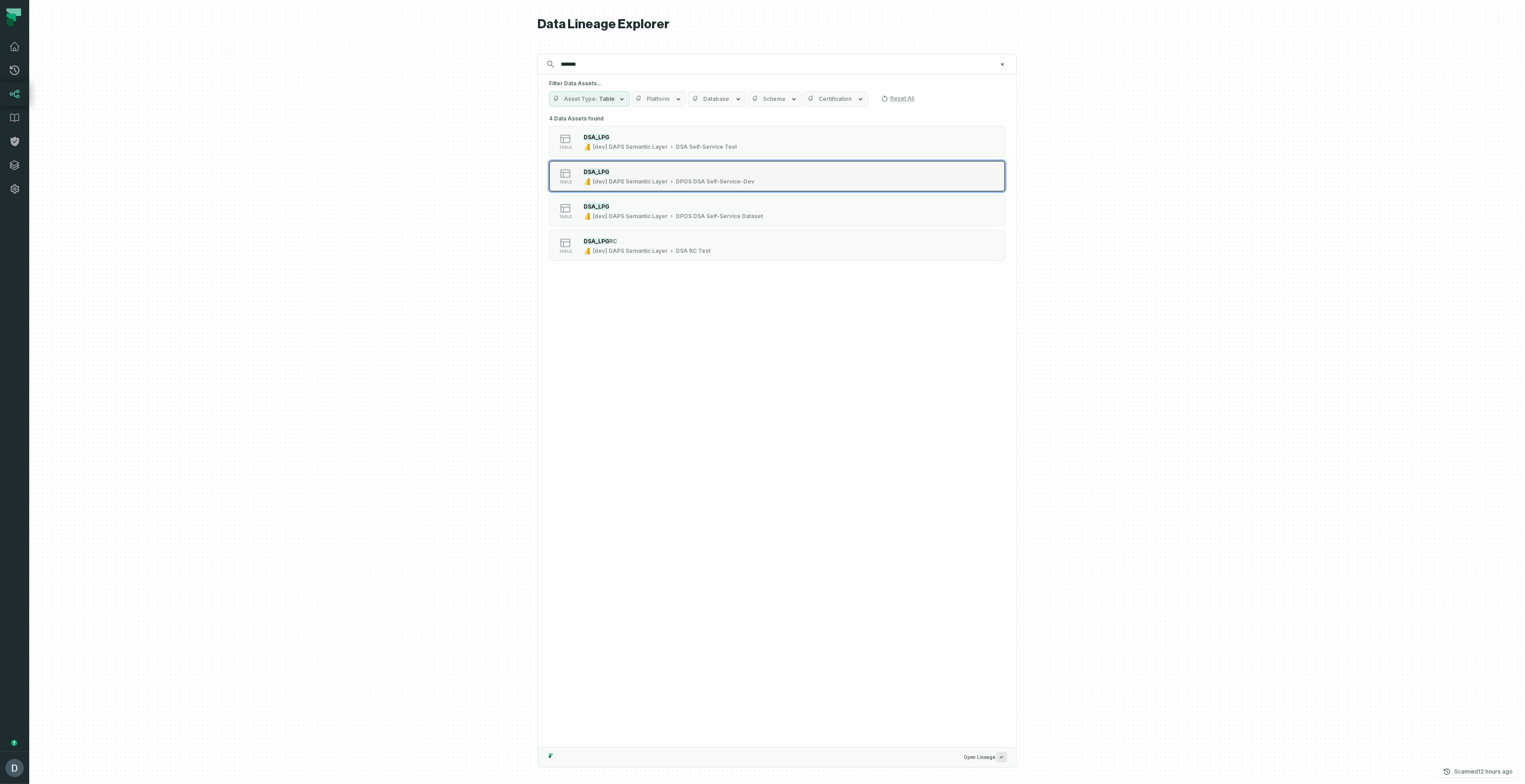
click at [701, 181] on div "DPOS DSA Self-Service-Dev" at bounding box center [715, 182] width 79 height 7
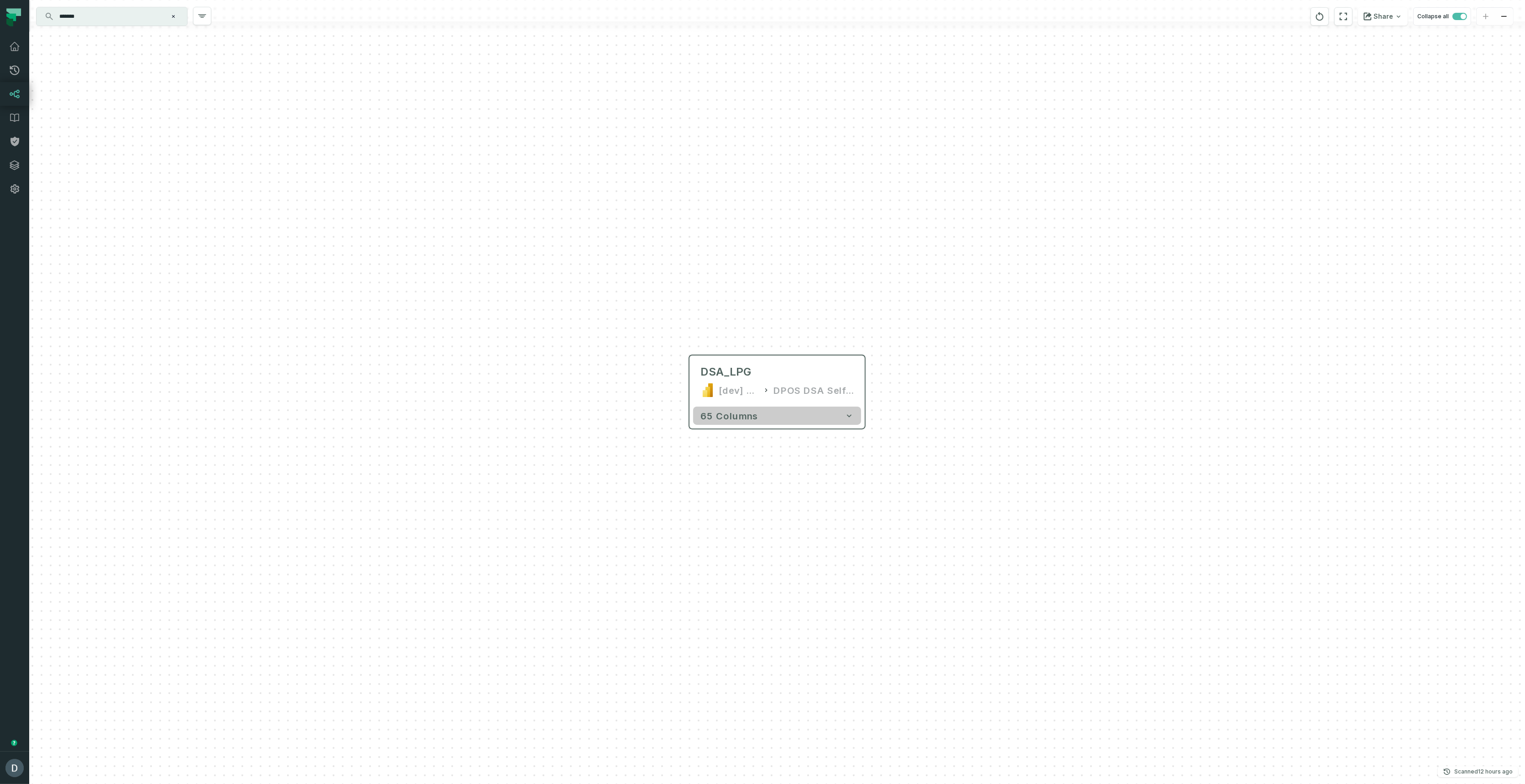
click at [752, 418] on span "65 columns" at bounding box center [729, 415] width 58 height 11
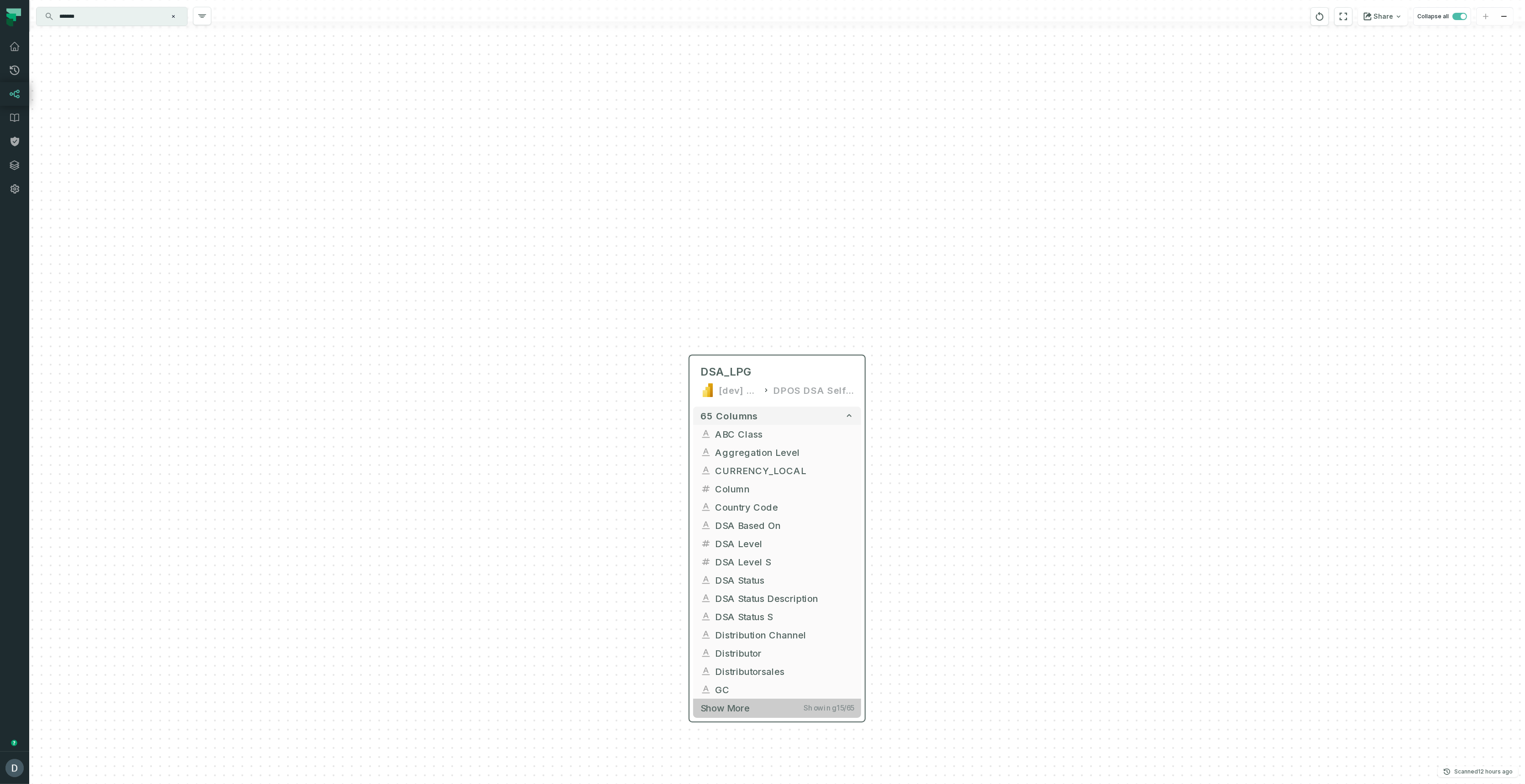
click at [733, 714] on button "Show more Showing 15 / 65" at bounding box center [777, 708] width 168 height 19
drag, startPoint x: 465, startPoint y: 528, endPoint x: 480, endPoint y: 295, distance: 233.5
click at [480, 295] on div "DSA_LPG [dev] DAPS Semantic Layer DPOS DSA Self-Service-Dev 65 columns ABC Clas…" at bounding box center [778, 392] width 1496 height 784
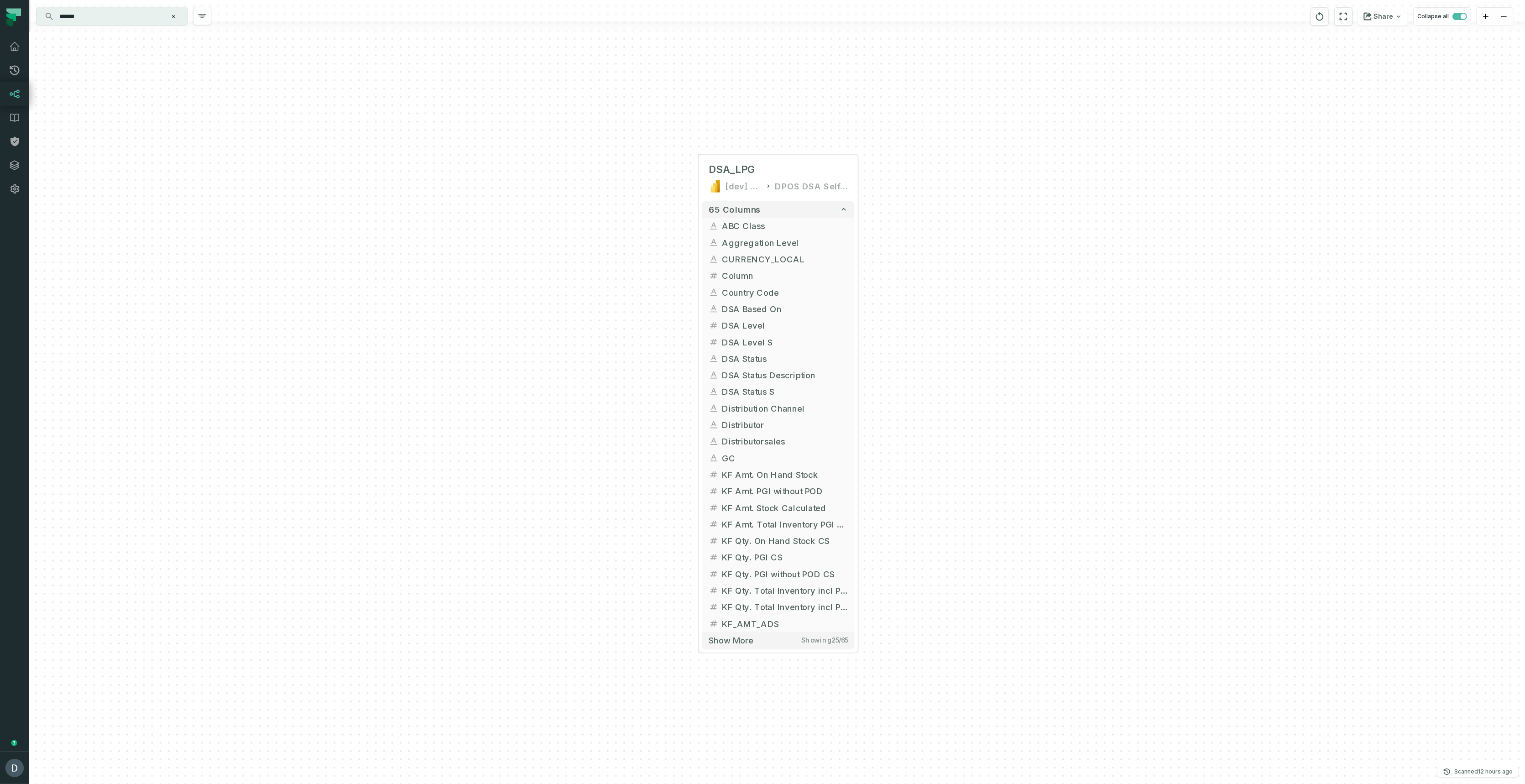
click at [505, 504] on div "DSA_LPG [dev] DAPS Semantic Layer DPOS DSA Self-Service-Dev 65 columns ABC Clas…" at bounding box center [778, 392] width 1496 height 784
